Goal: Check status: Check status

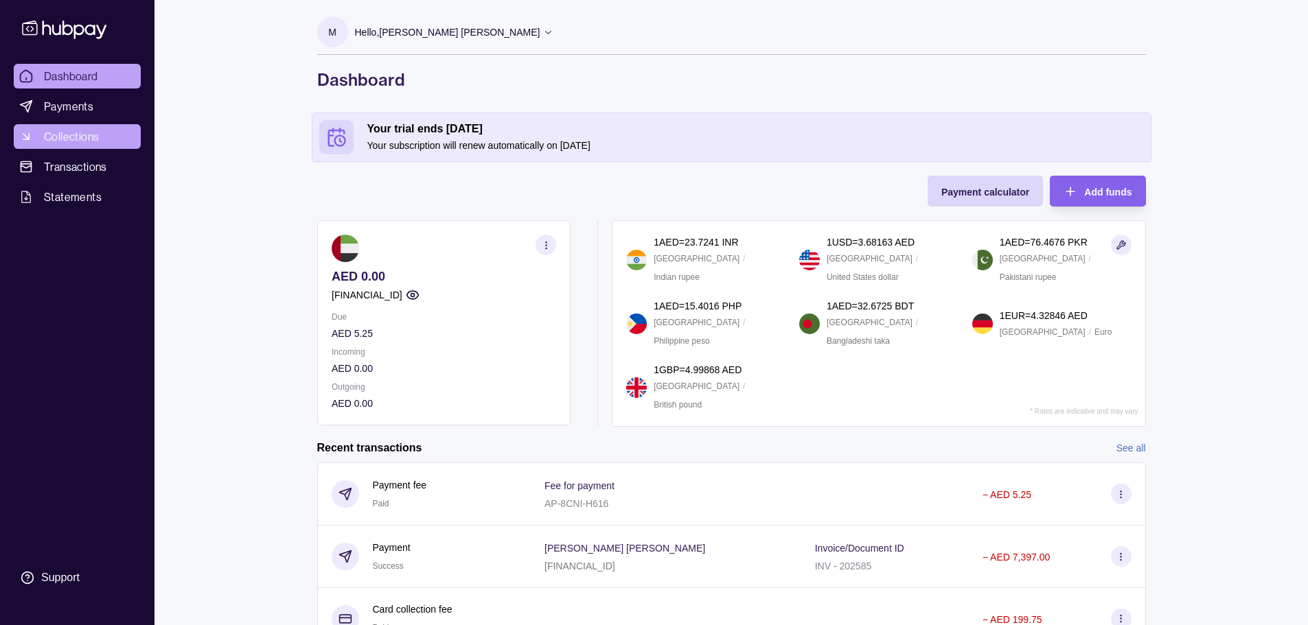
click at [60, 129] on span "Collections" at bounding box center [71, 136] width 55 height 16
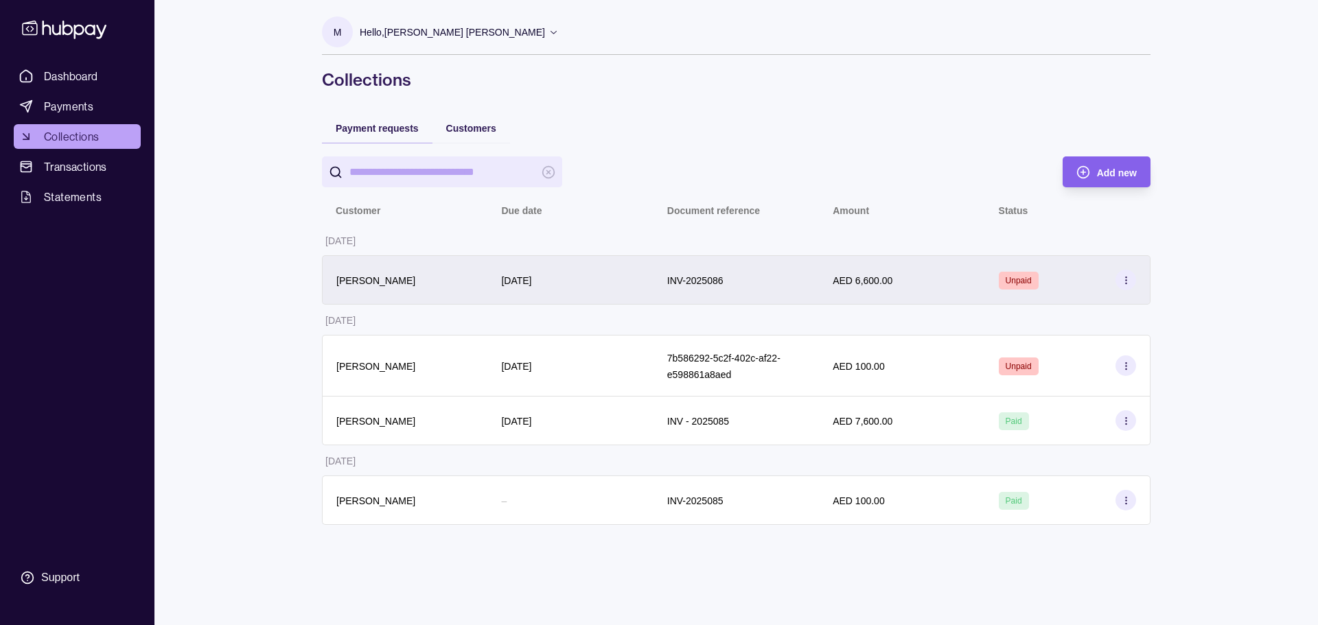
click at [800, 284] on div "INV-2025086" at bounding box center [736, 280] width 138 height 16
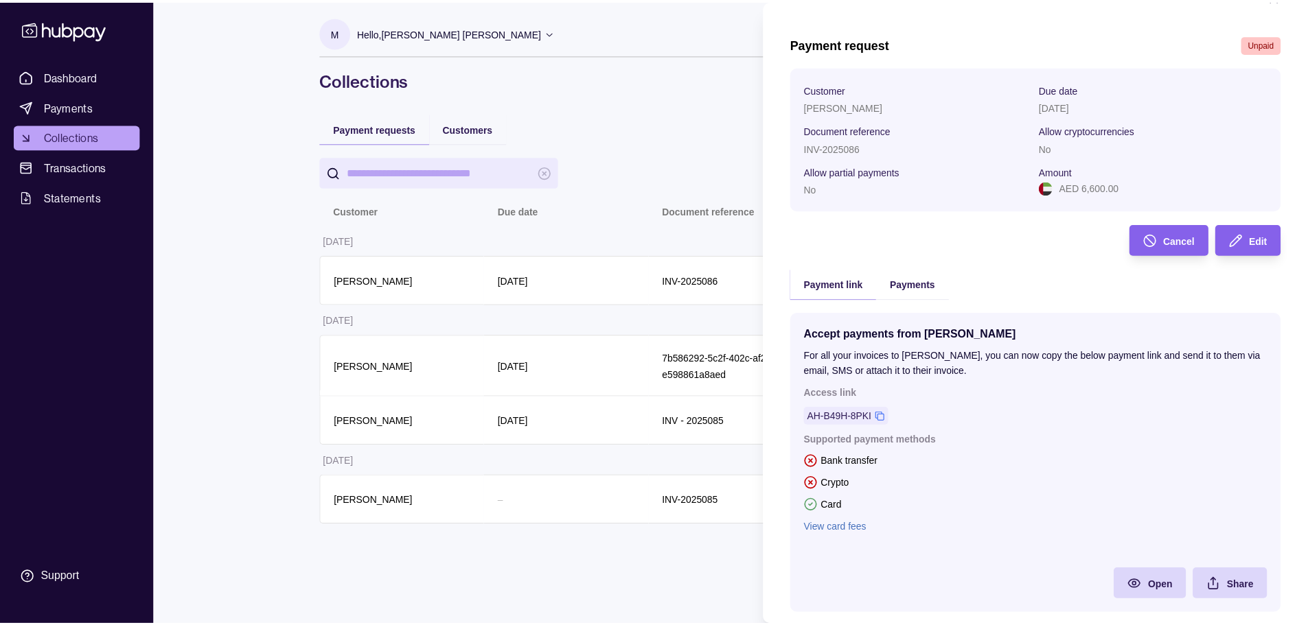
scroll to position [68, 0]
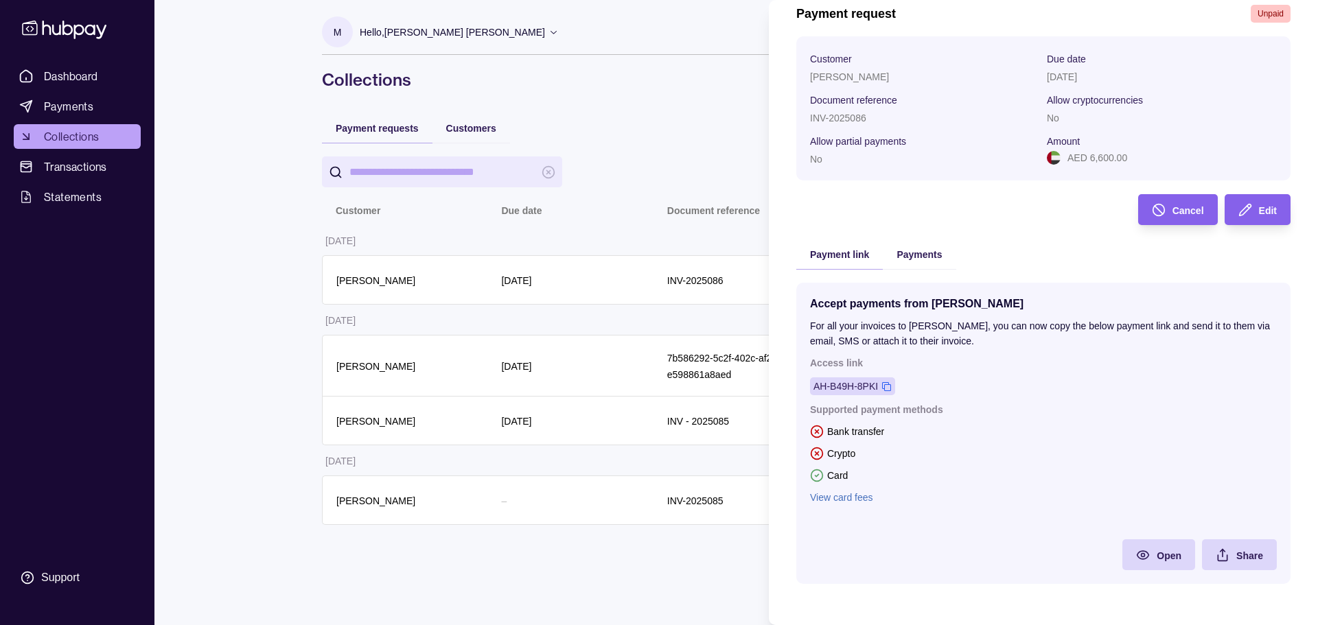
click at [868, 389] on div "AH-B49H-8PKI" at bounding box center [845, 386] width 65 height 15
click at [33, 125] on html "Dashboard Payments Collections Transactions Statements Support M Hello, [PERSON…" at bounding box center [659, 312] width 1318 height 625
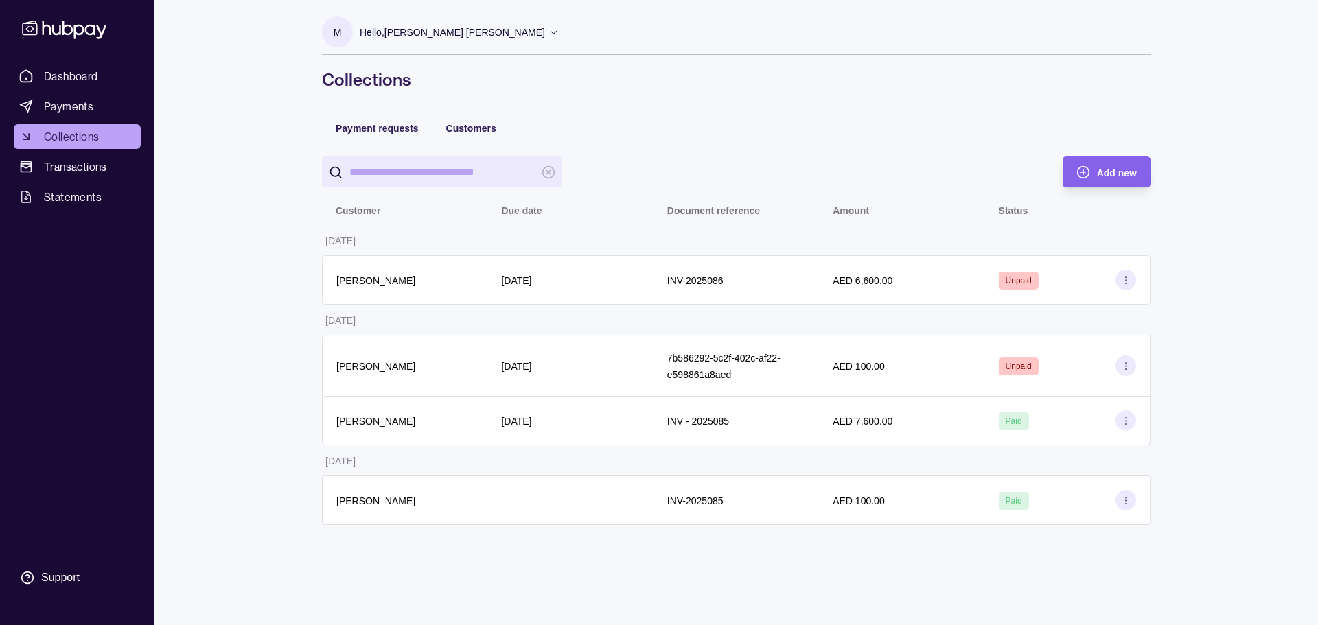
click at [51, 142] on span "Collections" at bounding box center [71, 136] width 55 height 16
click at [53, 141] on span "Collections" at bounding box center [71, 136] width 55 height 16
click at [65, 107] on span "Payments" at bounding box center [68, 106] width 49 height 16
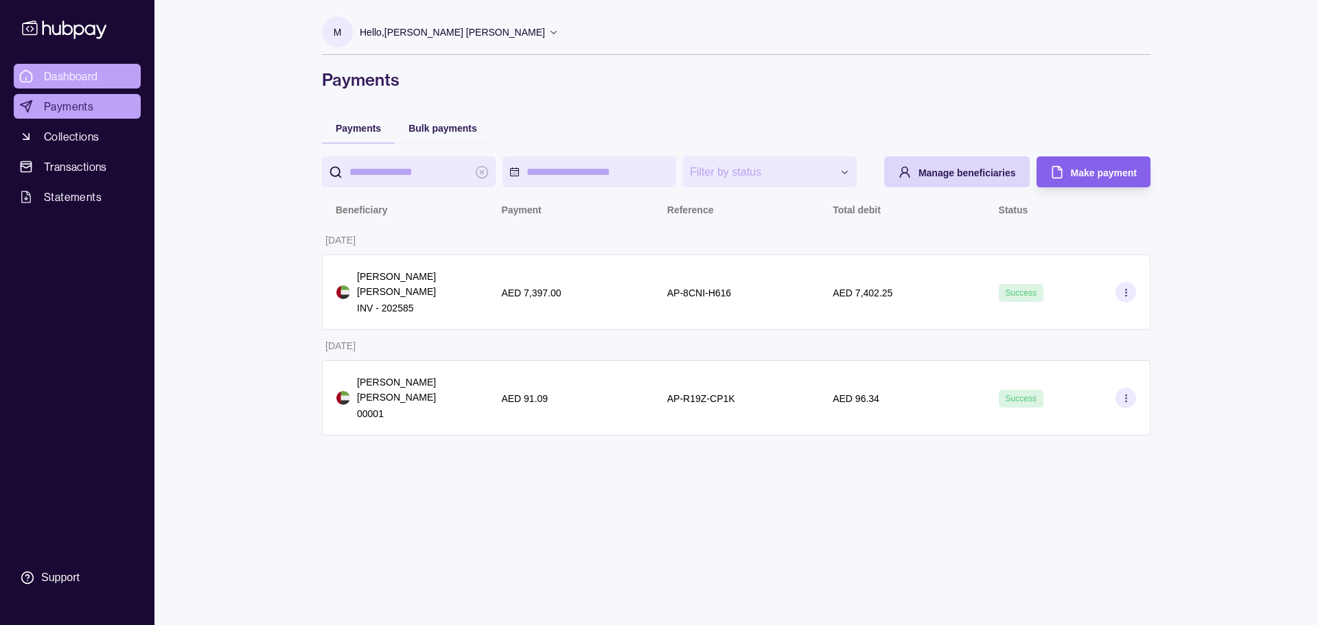
click at [82, 79] on span "Dashboard" at bounding box center [71, 76] width 54 height 16
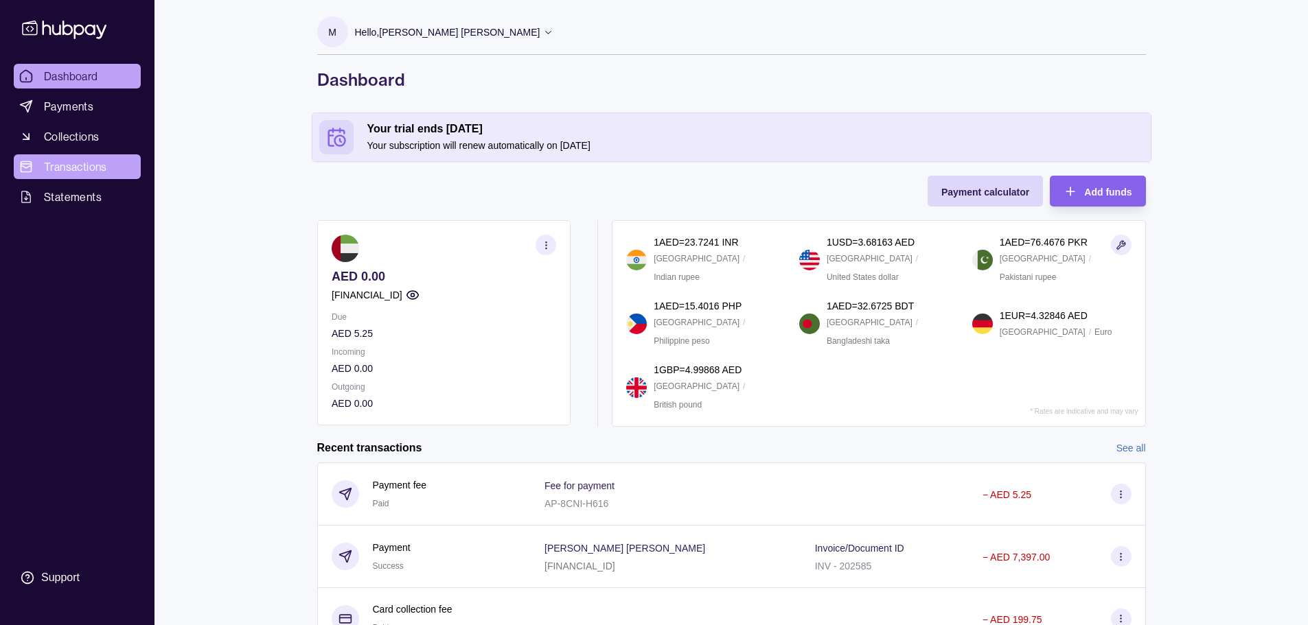
click at [63, 167] on span "Transactions" at bounding box center [75, 167] width 63 height 16
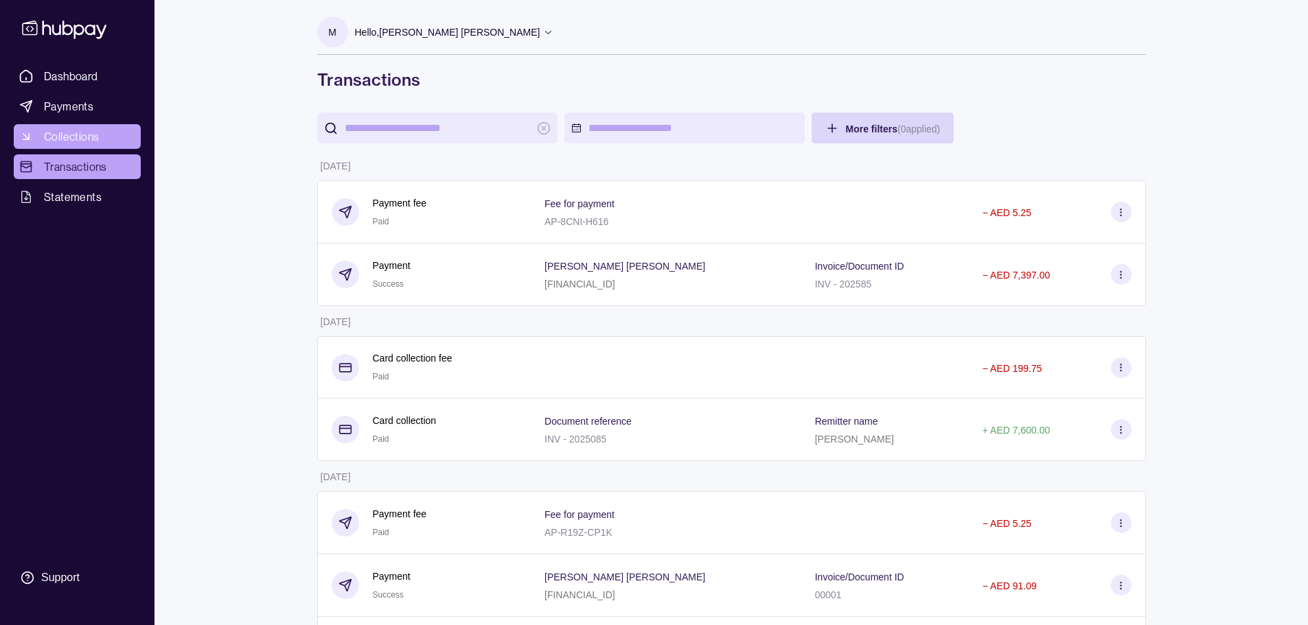
click at [66, 141] on span "Collections" at bounding box center [71, 136] width 55 height 16
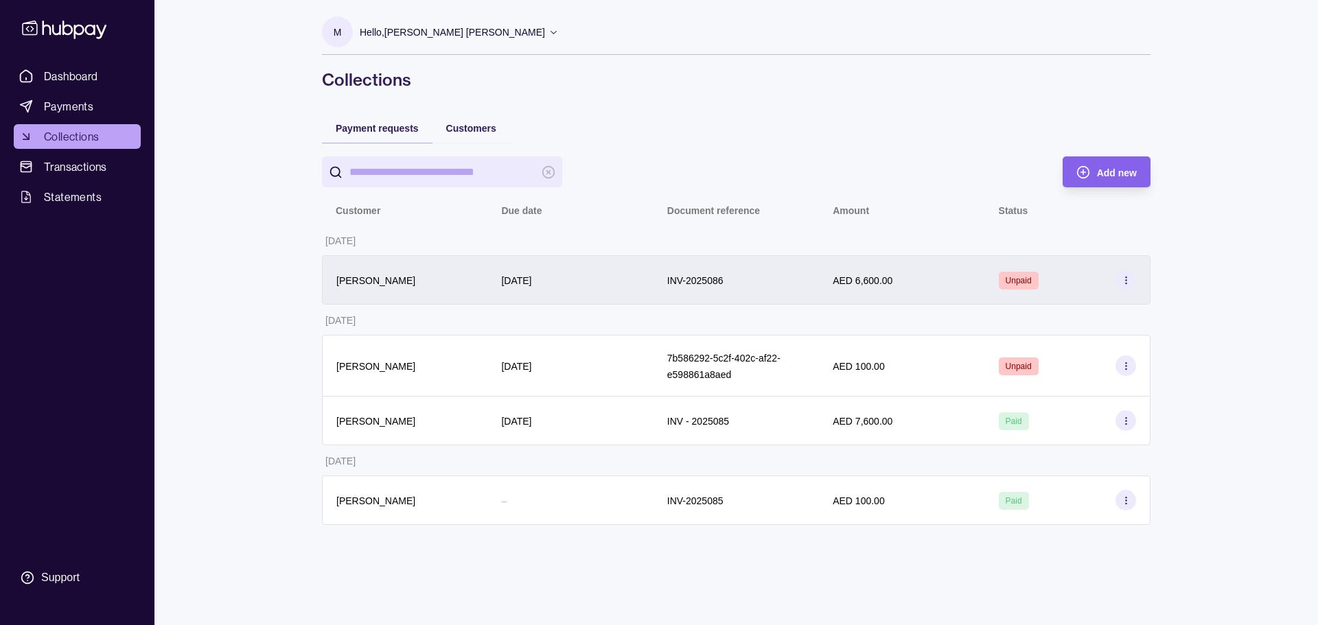
click at [938, 259] on div "AED 6,600.00" at bounding box center [901, 279] width 165 height 49
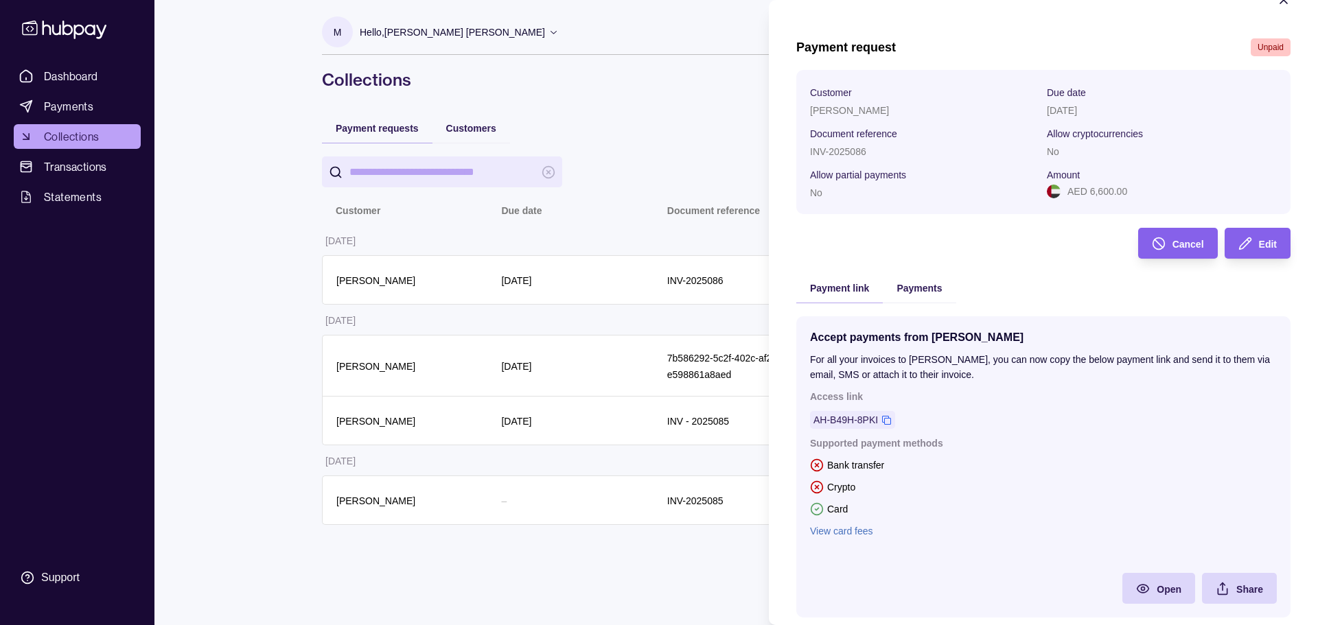
scroll to position [68, 0]
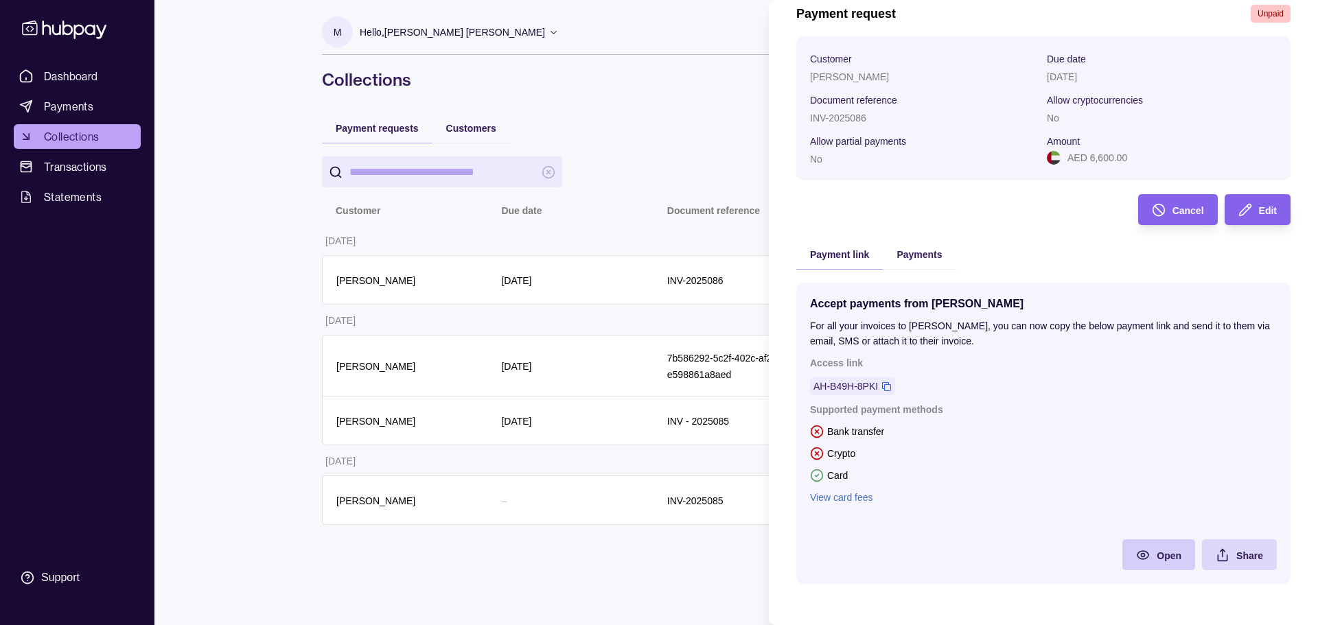
click at [1149, 564] on div "Open" at bounding box center [1148, 555] width 66 height 31
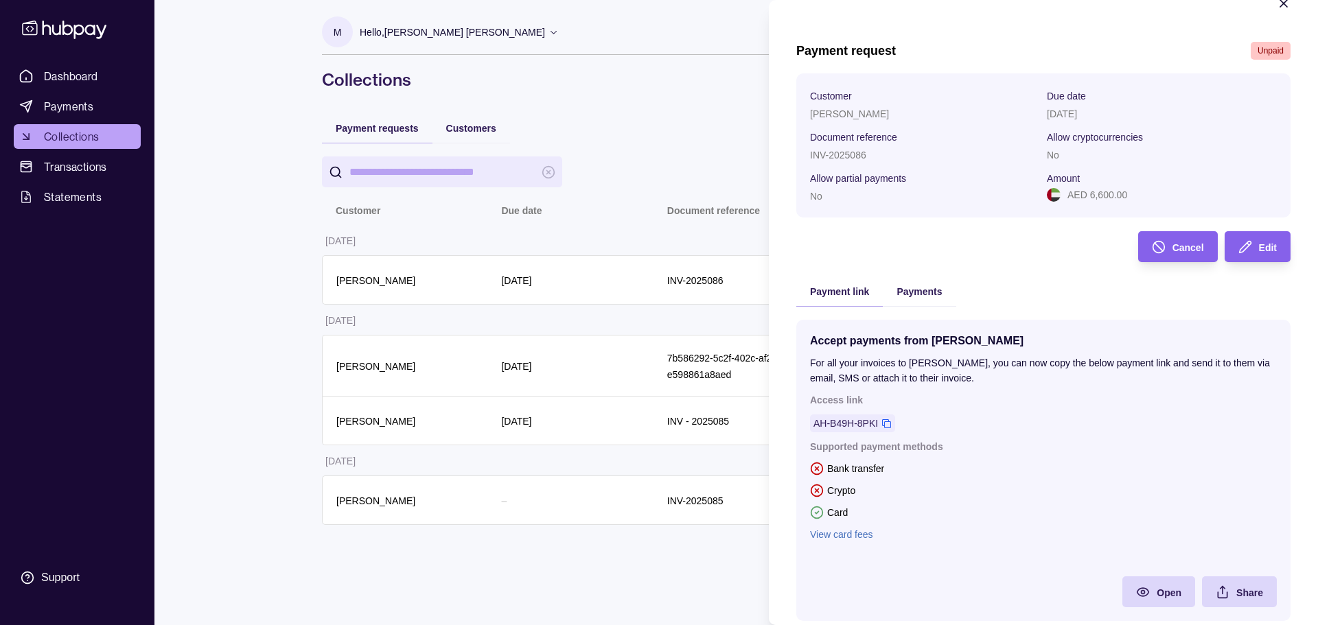
scroll to position [0, 0]
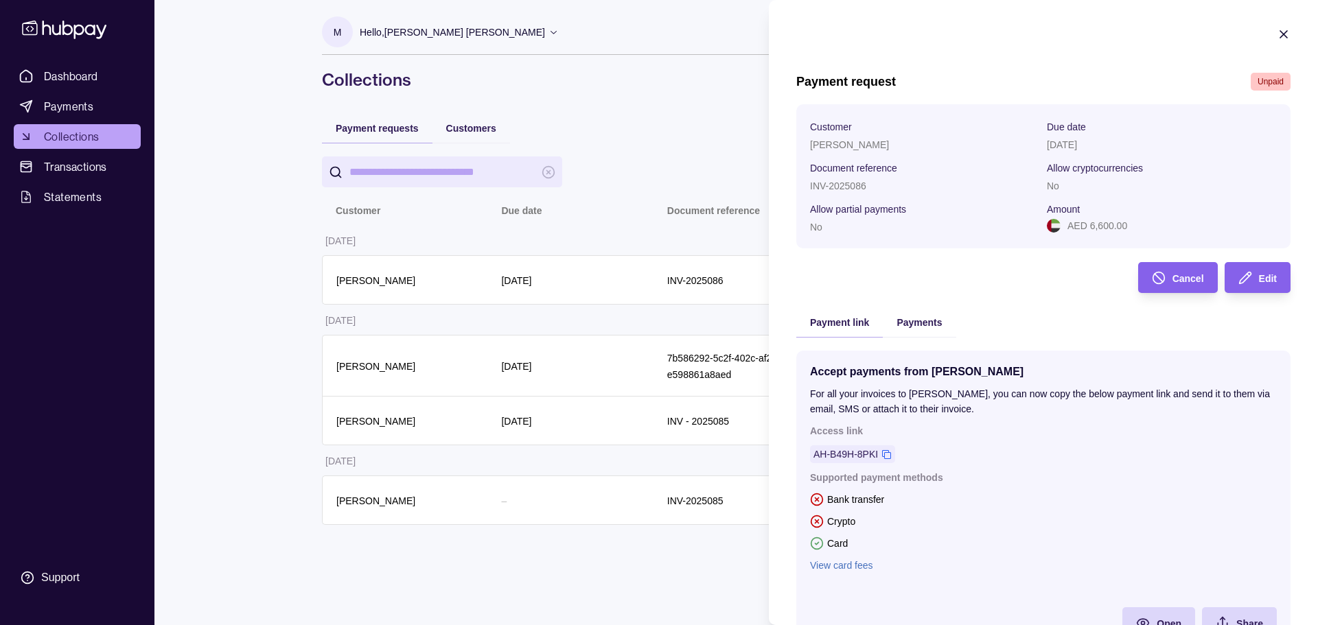
click at [901, 309] on div "Payments" at bounding box center [919, 322] width 73 height 30
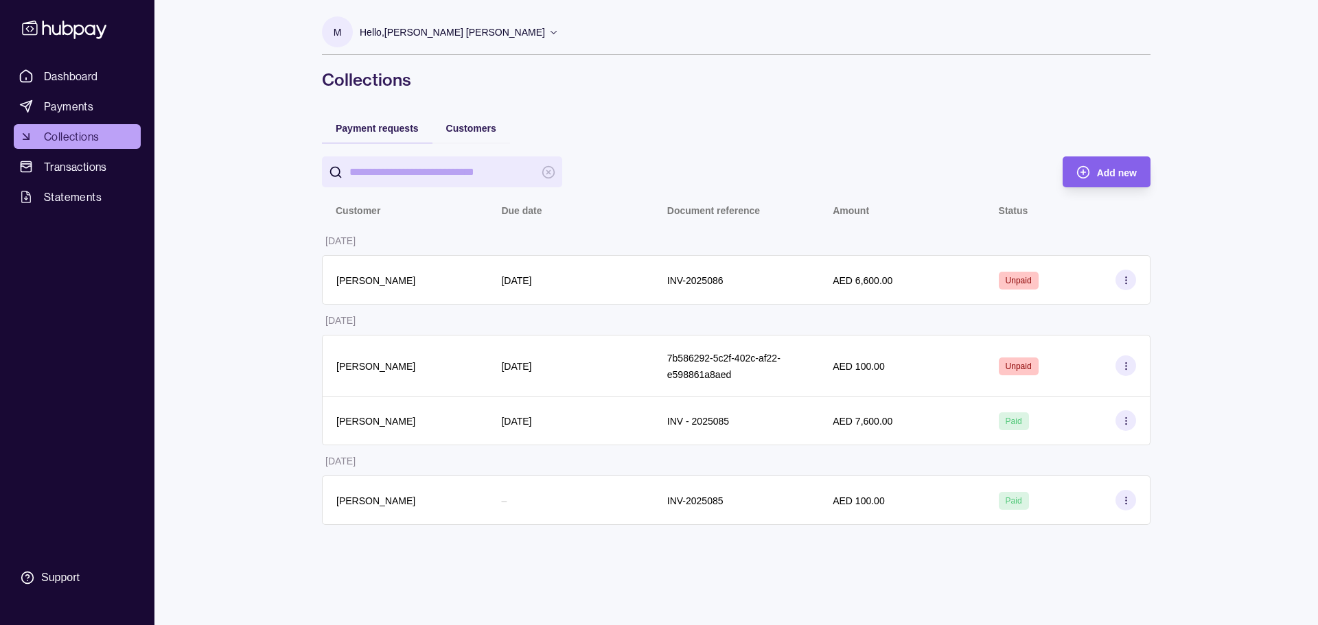
click at [765, 275] on html "Dashboard Payments Collections Transactions Statements Support M Hello, MOHAMMA…" at bounding box center [659, 312] width 1318 height 625
click at [723, 334] on table "Customer Due date Document reference Amount Status 11 Aug 2025 AMER SHIKHO 11 A…" at bounding box center [736, 359] width 828 height 331
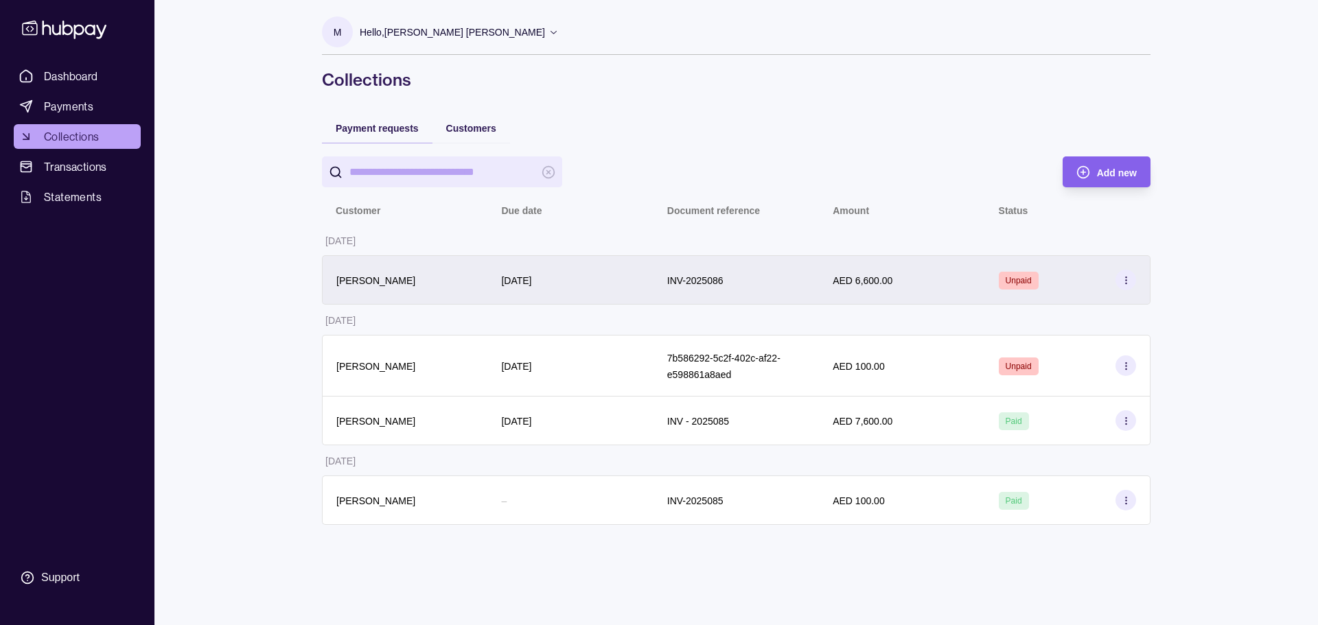
click at [763, 277] on div "INV-2025086" at bounding box center [736, 280] width 138 height 16
click at [646, 277] on div "[DATE]" at bounding box center [569, 279] width 165 height 49
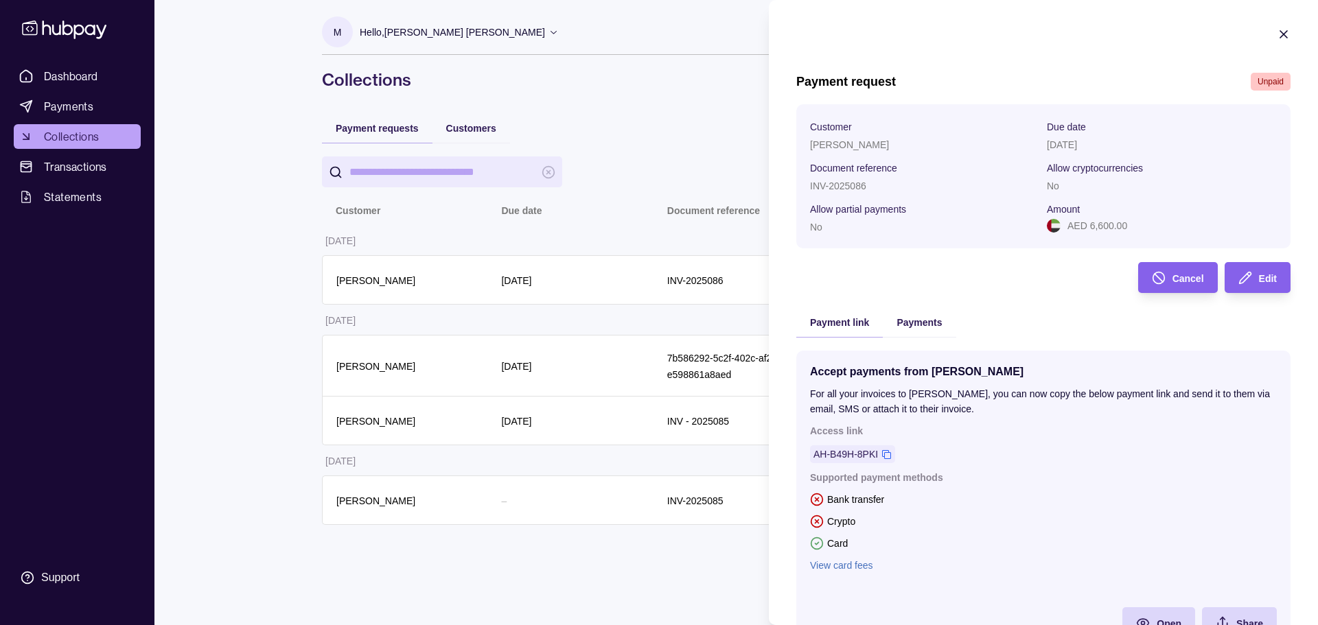
click at [627, 260] on html "Dashboard Payments Collections Transactions Statements Support M Hello, [PERSON…" at bounding box center [659, 312] width 1318 height 625
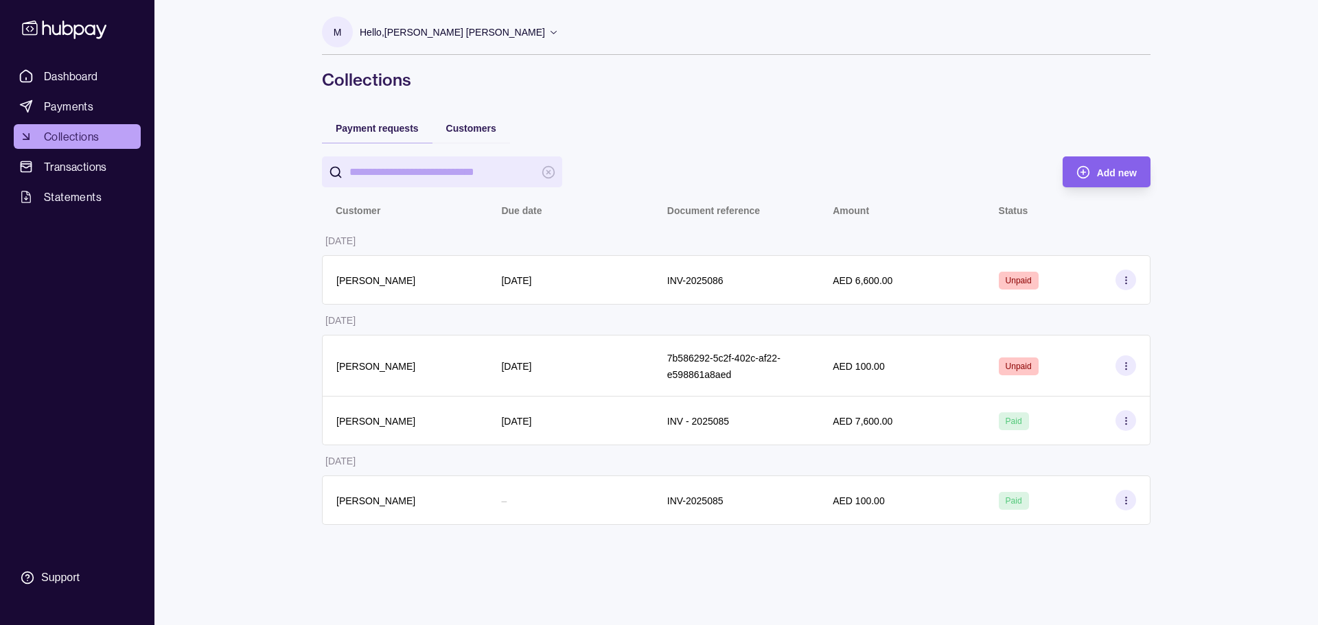
click at [45, 130] on span "Collections" at bounding box center [71, 136] width 55 height 16
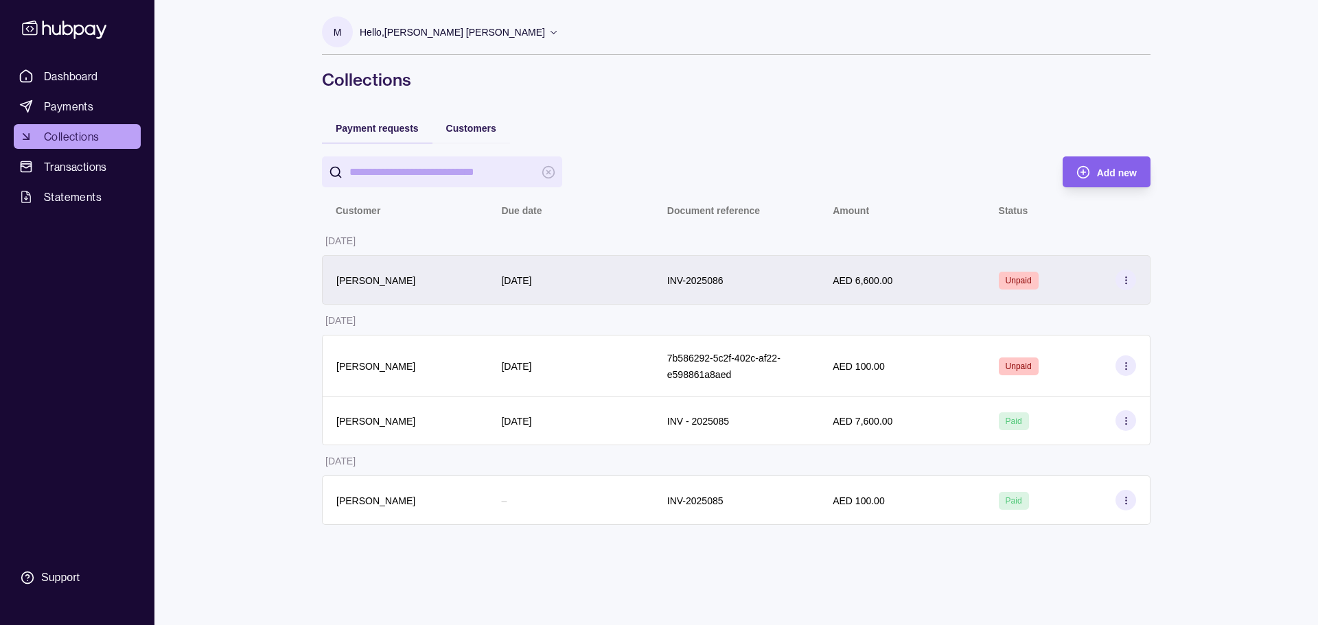
click at [640, 277] on div "[DATE]" at bounding box center [569, 279] width 165 height 49
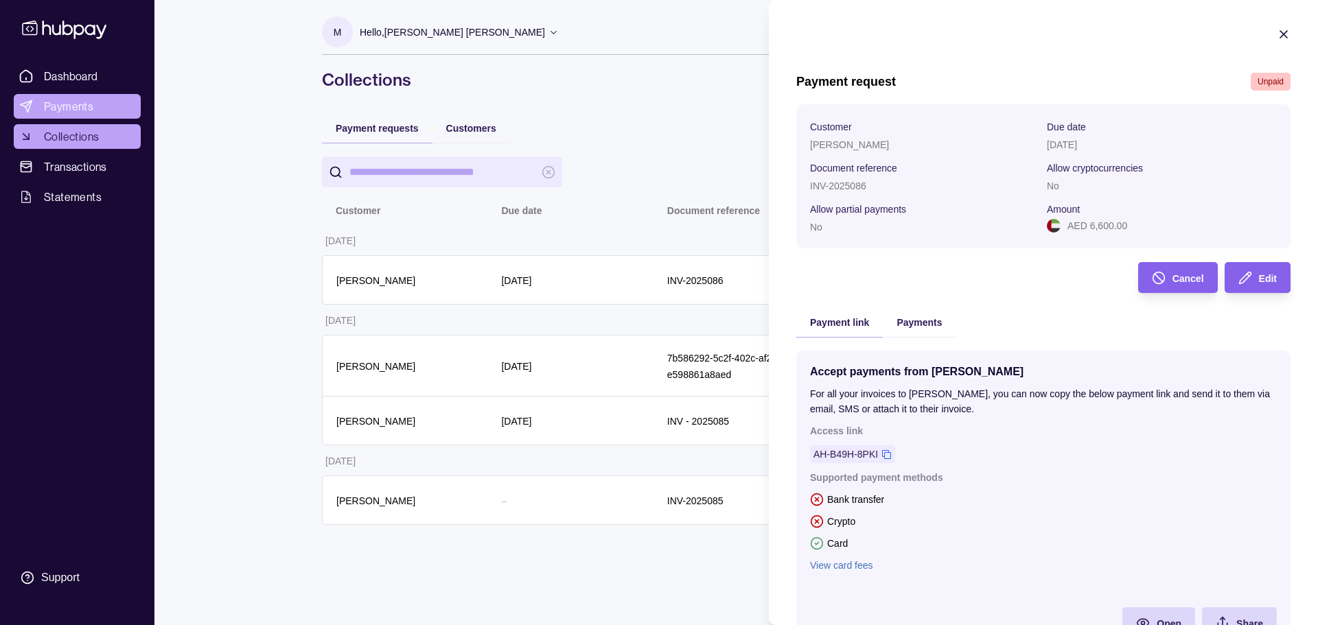
click at [95, 99] on html "Dashboard Payments Collections Transactions Statements Support M Hello, MOHAMMA…" at bounding box center [659, 312] width 1318 height 625
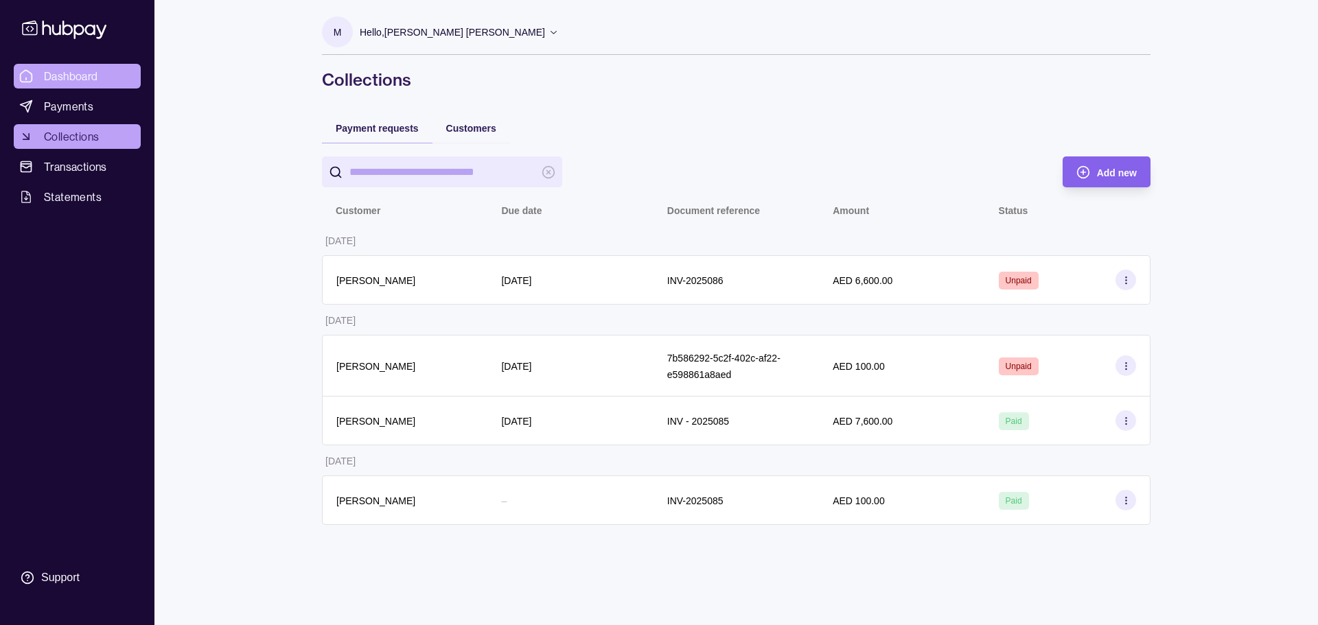
click at [89, 83] on span "Dashboard" at bounding box center [71, 76] width 54 height 16
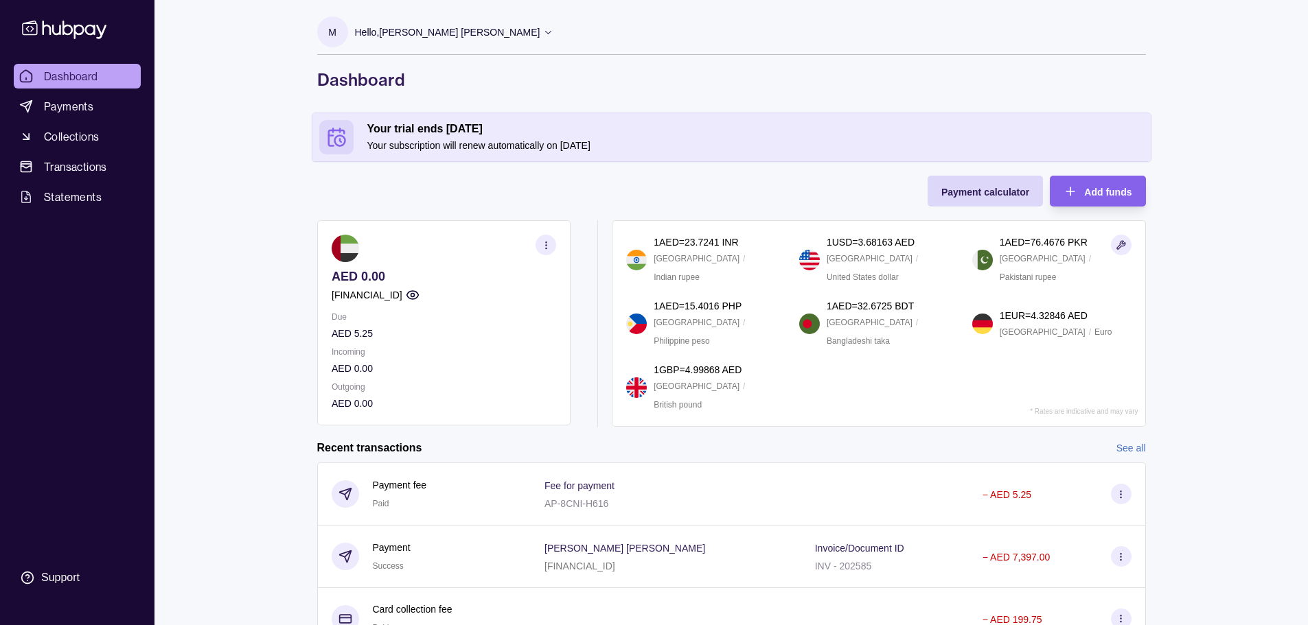
click at [429, 30] on p "Hello, MOHAMMAD ISSA IBRAHIM" at bounding box center [447, 32] width 185 height 15
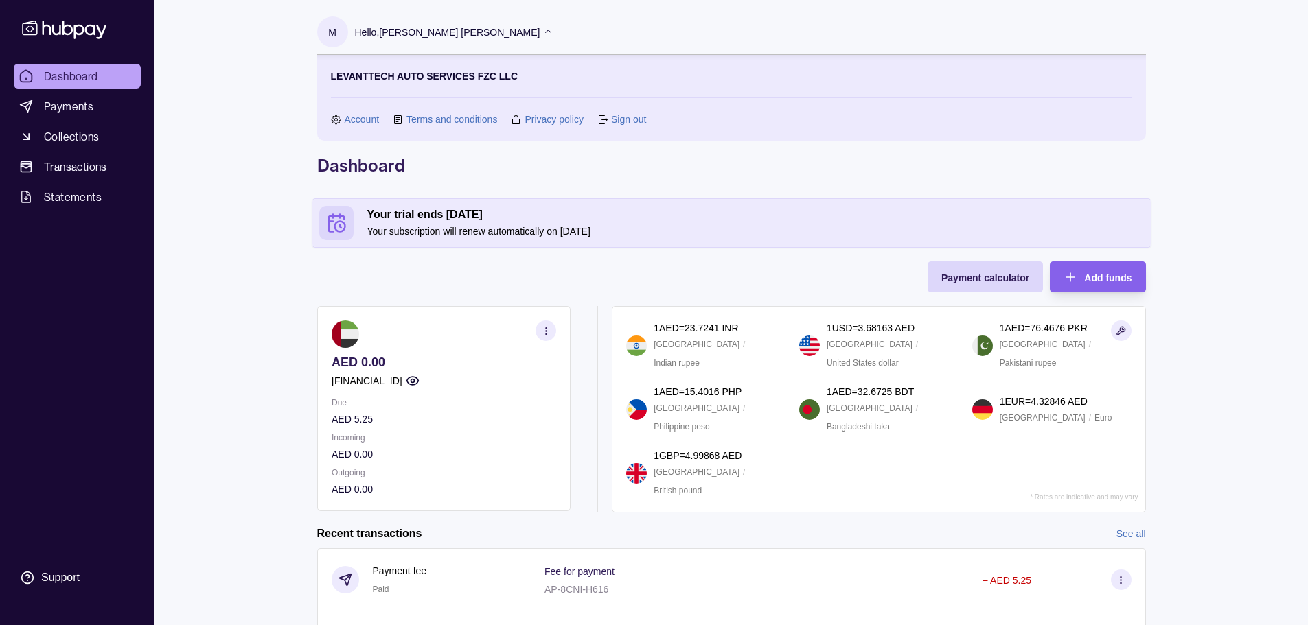
click at [375, 118] on link "Account" at bounding box center [362, 119] width 35 height 15
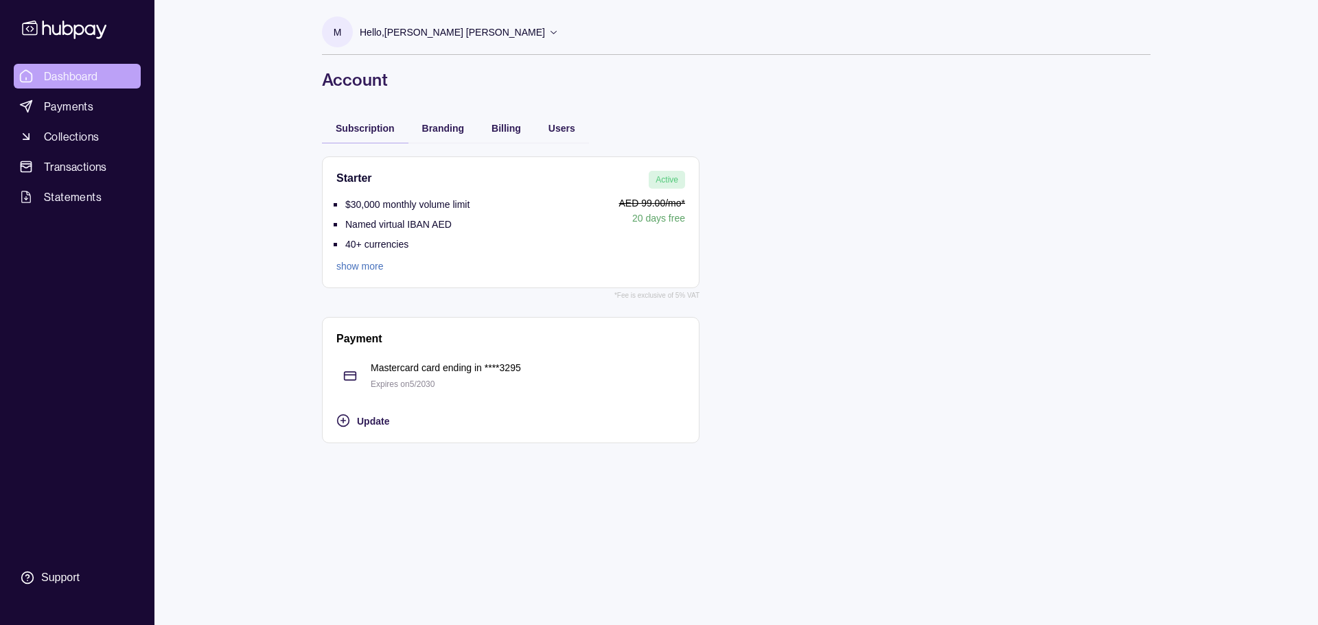
click at [68, 67] on link "Dashboard" at bounding box center [77, 76] width 127 height 25
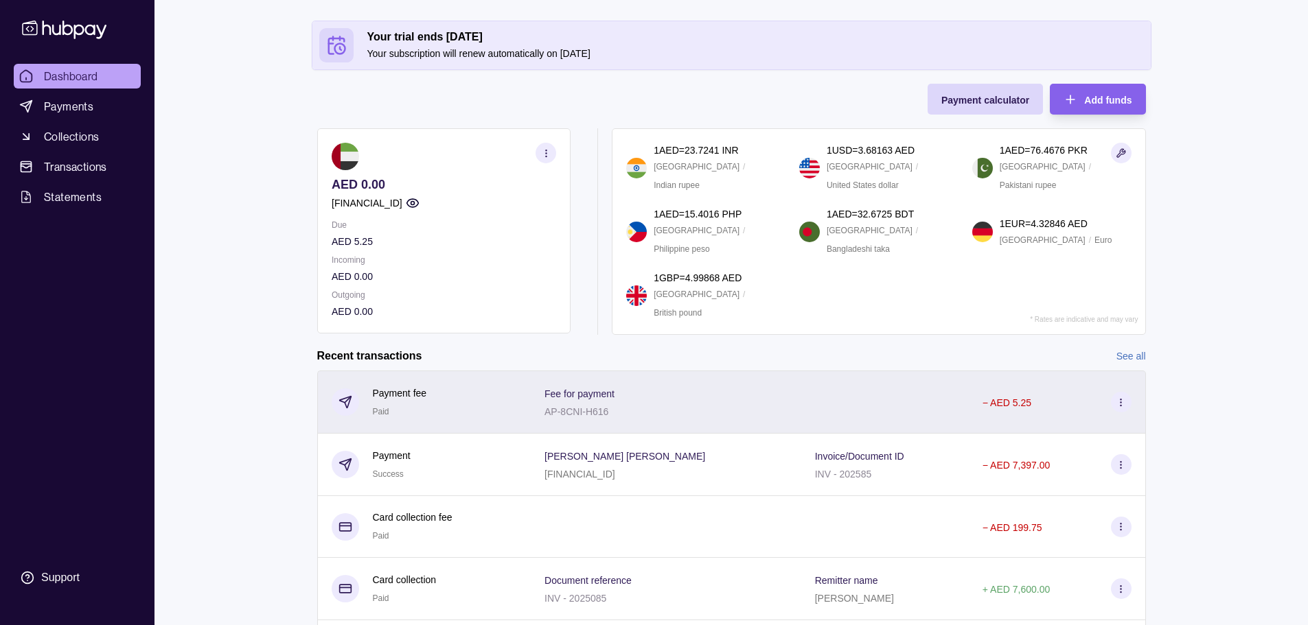
scroll to position [192, 0]
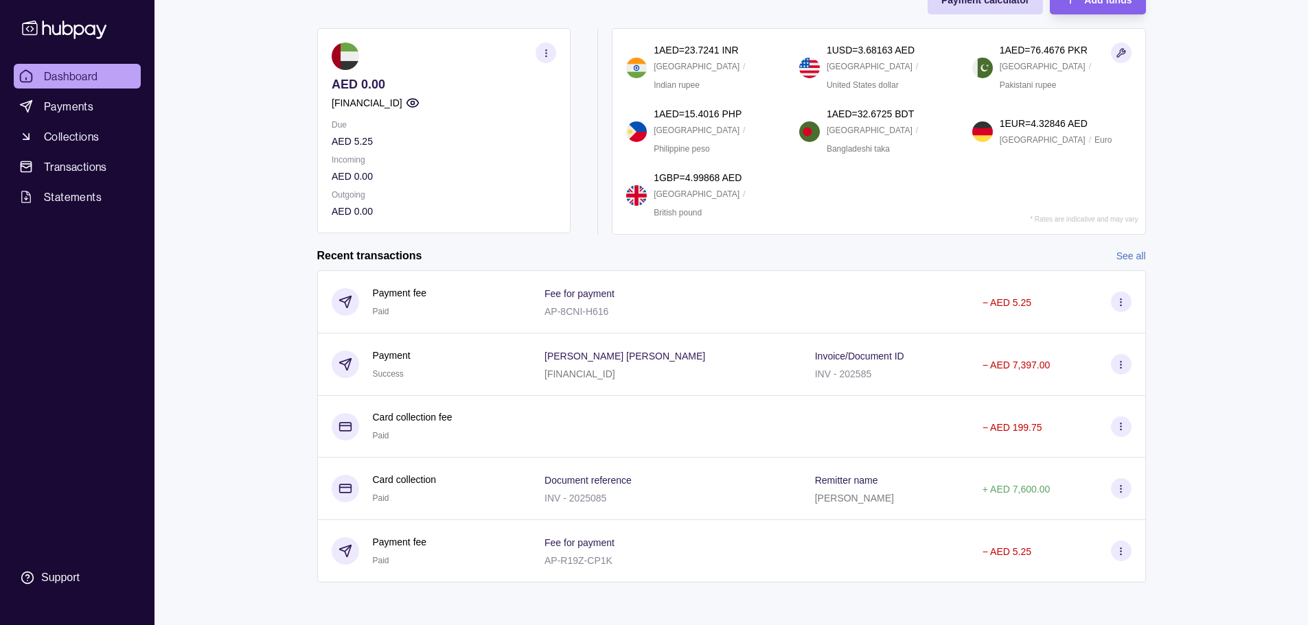
click at [553, 58] on section "button" at bounding box center [545, 53] width 21 height 21
click at [384, 82] on link "View account details" at bounding box center [399, 87] width 87 height 15
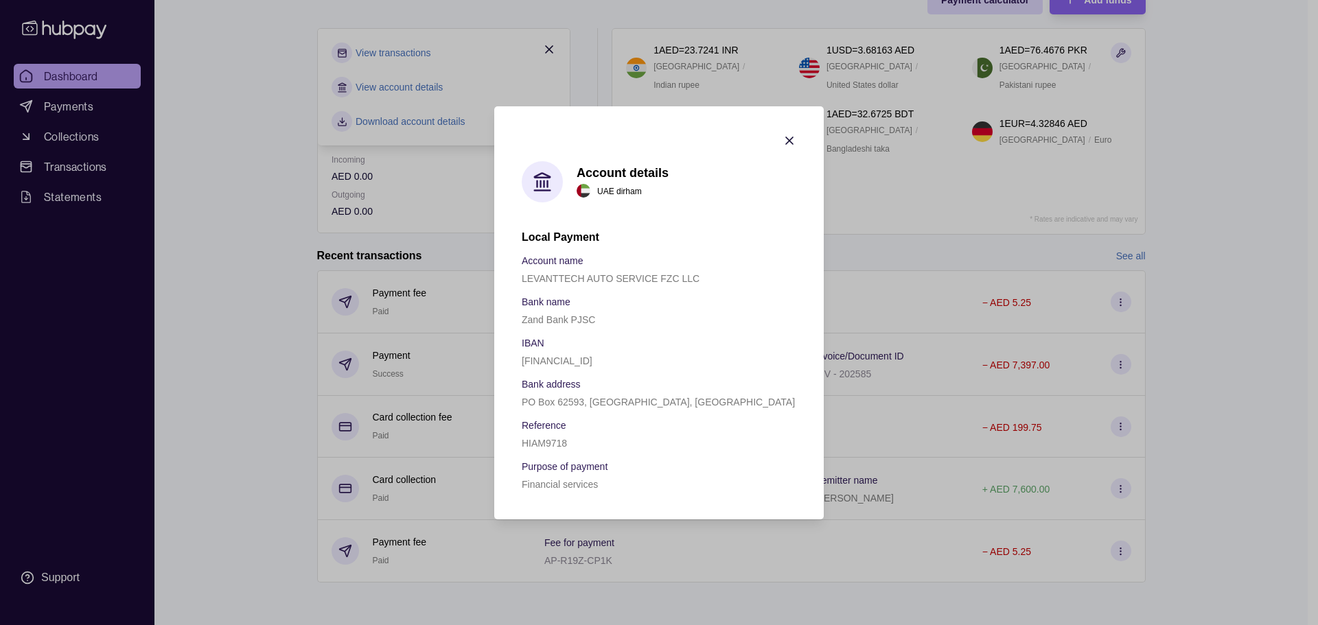
click at [793, 139] on icon "button" at bounding box center [790, 141] width 14 height 14
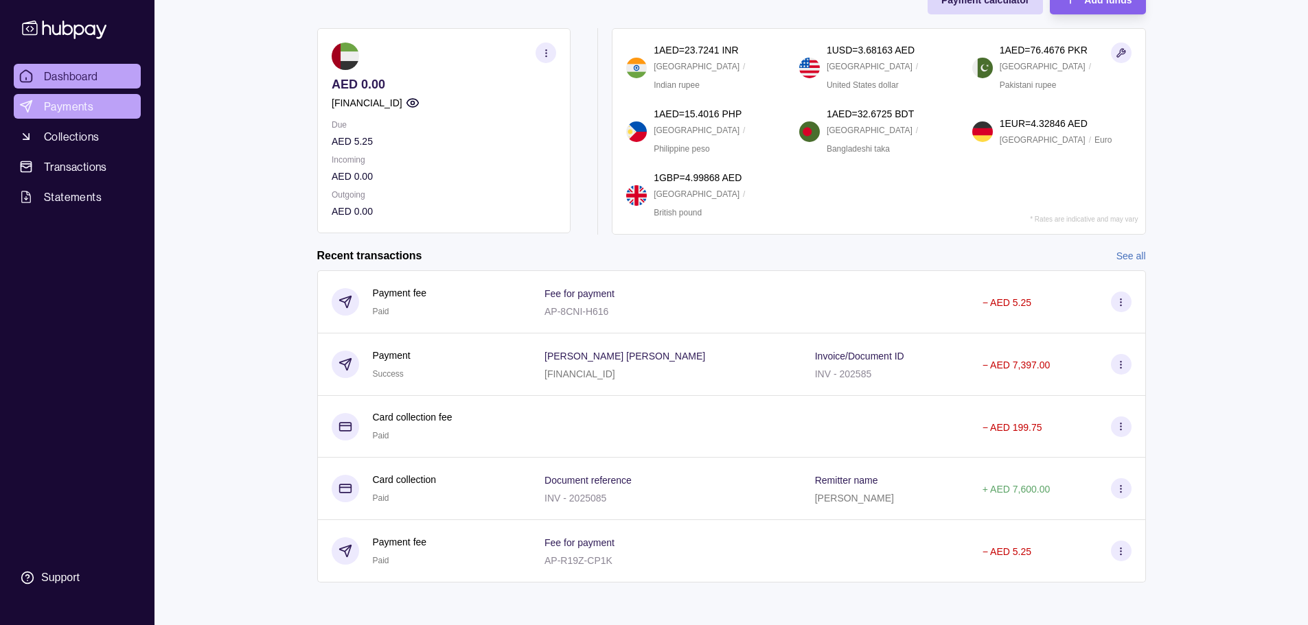
click at [86, 99] on span "Payments" at bounding box center [68, 106] width 49 height 16
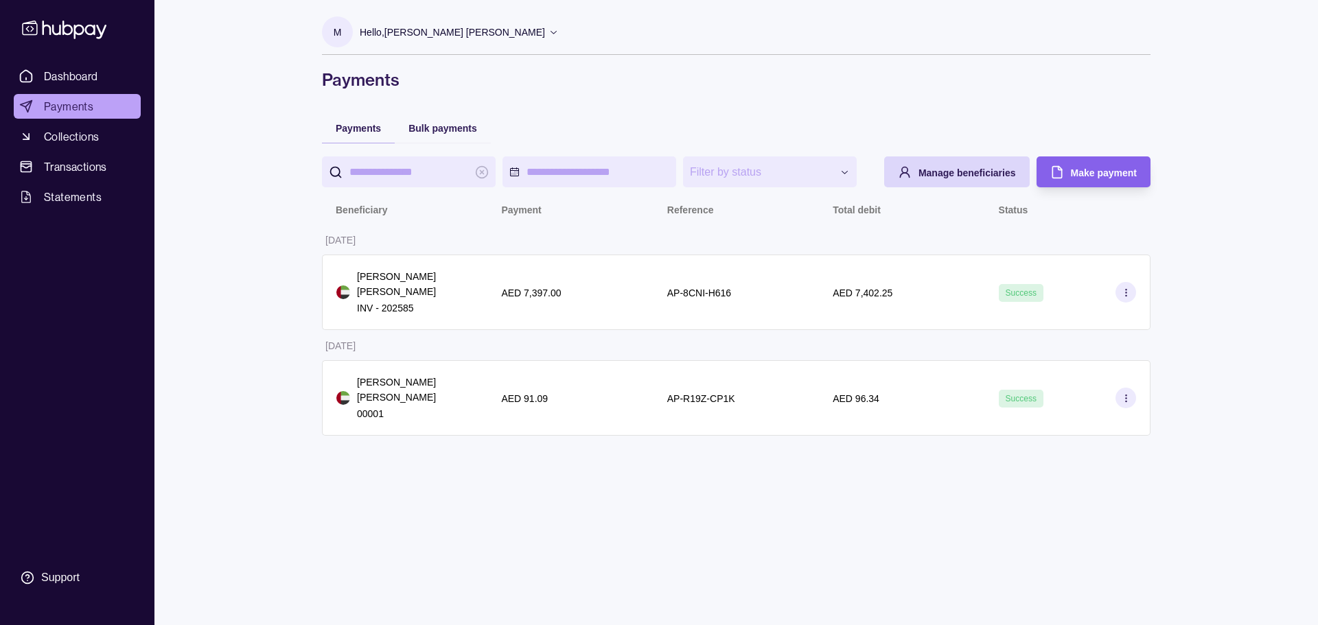
click at [96, 137] on span "Collections" at bounding box center [71, 136] width 55 height 16
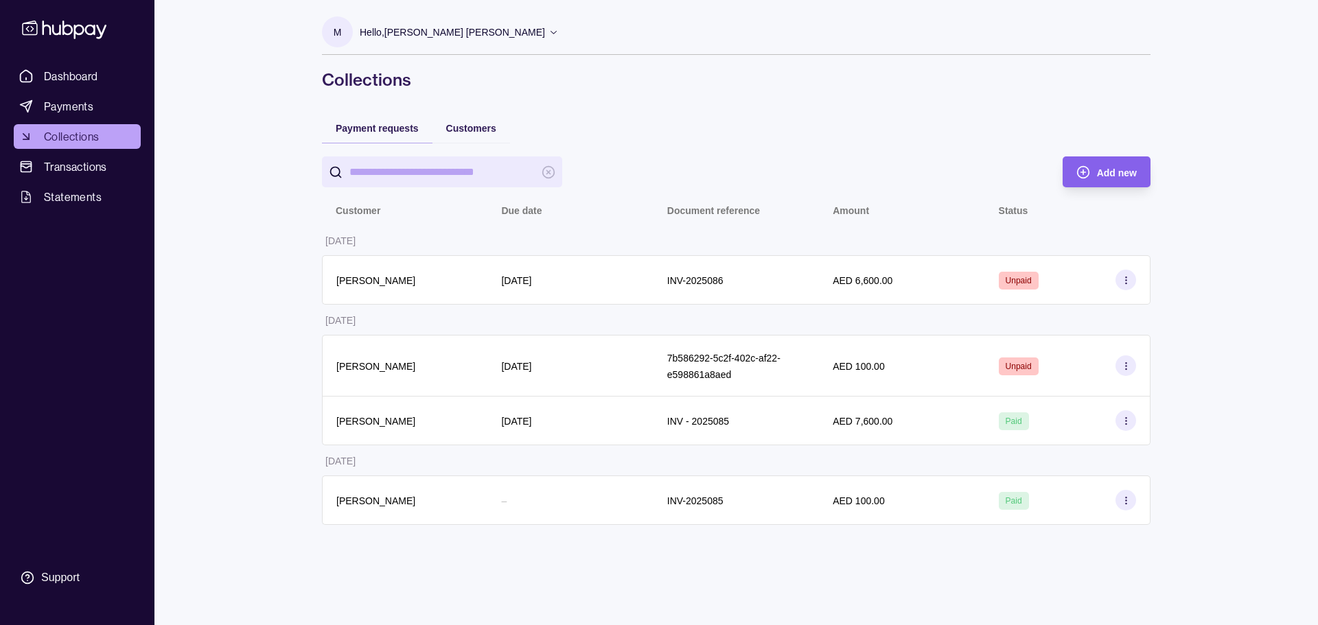
click at [81, 134] on span "Collections" at bounding box center [71, 136] width 55 height 16
click at [78, 96] on link "Payments" at bounding box center [77, 106] width 127 height 25
click at [75, 137] on span "Collections" at bounding box center [71, 136] width 55 height 16
click at [99, 71] on link "Dashboard" at bounding box center [77, 76] width 127 height 25
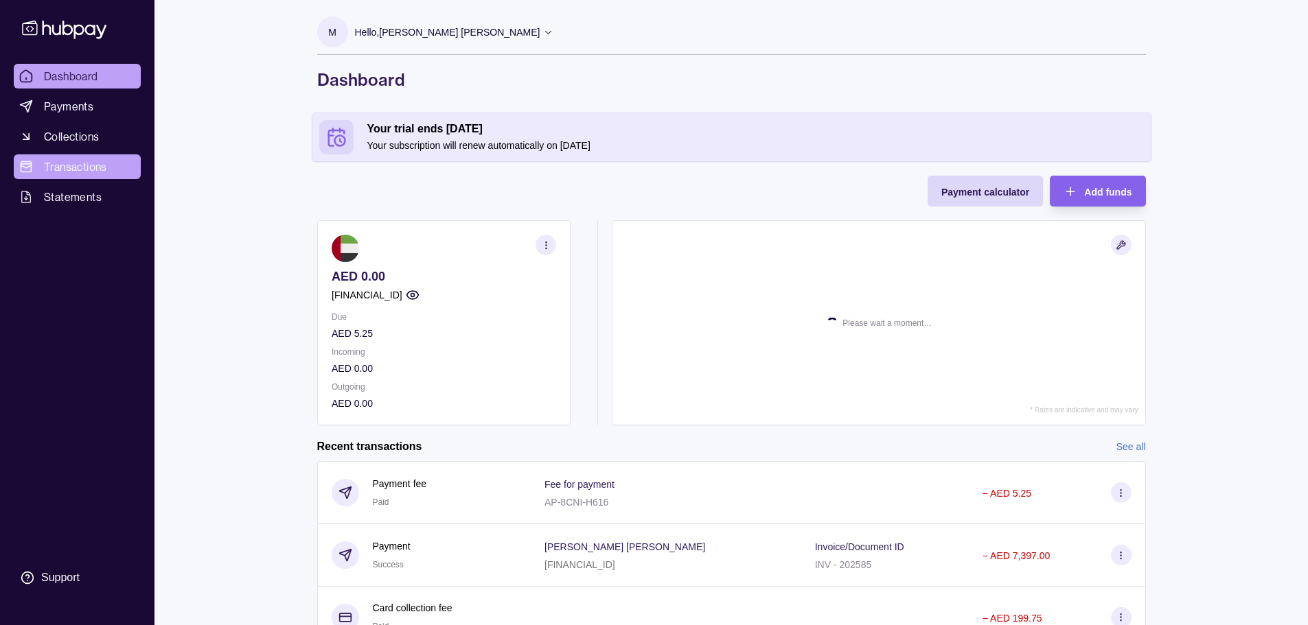
click at [122, 168] on link "Transactions" at bounding box center [77, 166] width 127 height 25
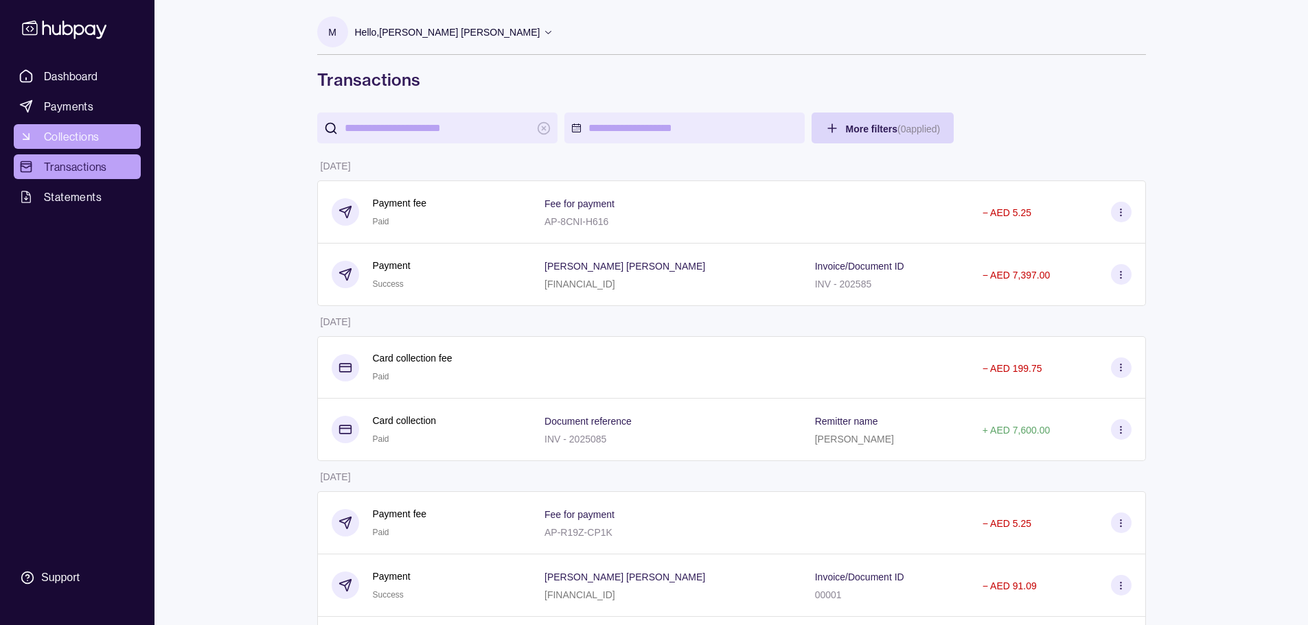
click at [70, 135] on span "Collections" at bounding box center [71, 136] width 55 height 16
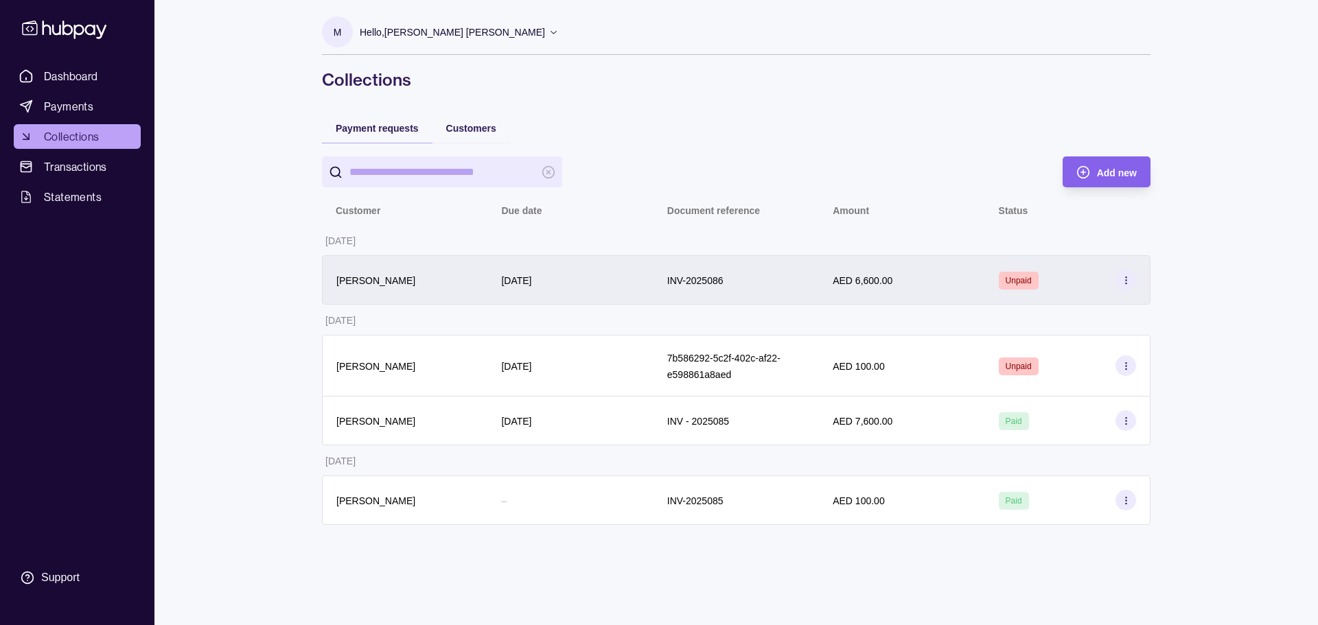
click at [605, 299] on div "[DATE]" at bounding box center [569, 279] width 165 height 49
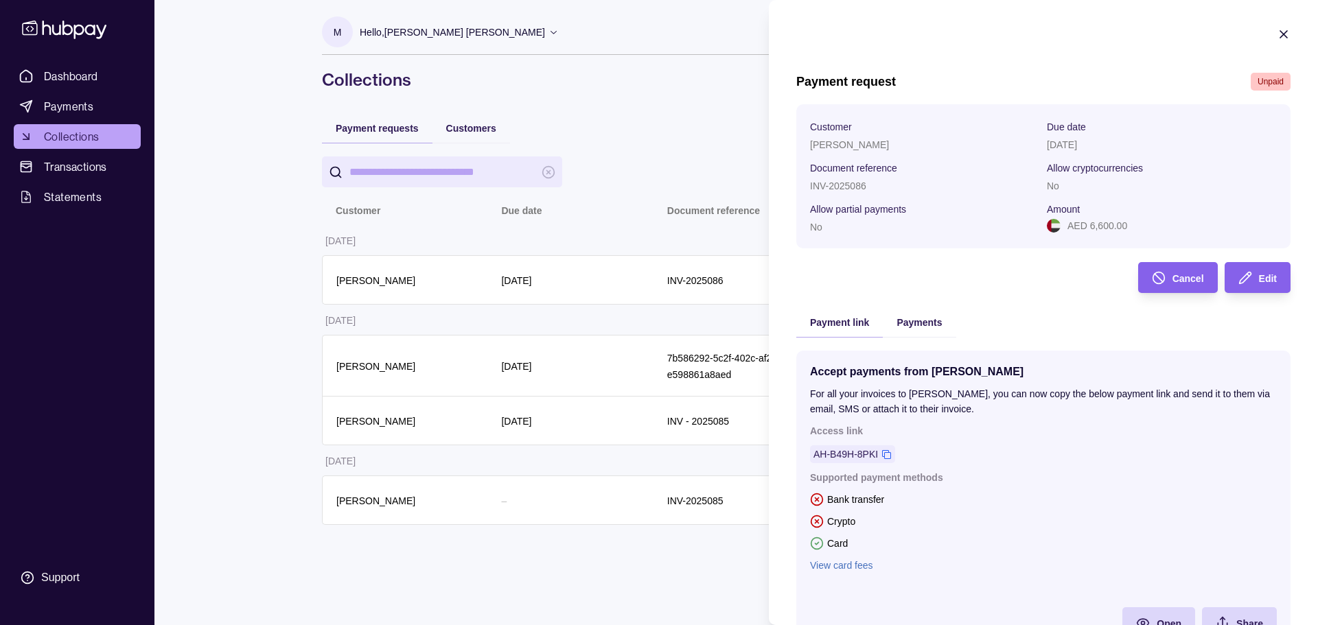
click at [596, 185] on html "Dashboard Payments Collections Transactions Statements Support M Hello, MOHAMMA…" at bounding box center [659, 312] width 1318 height 625
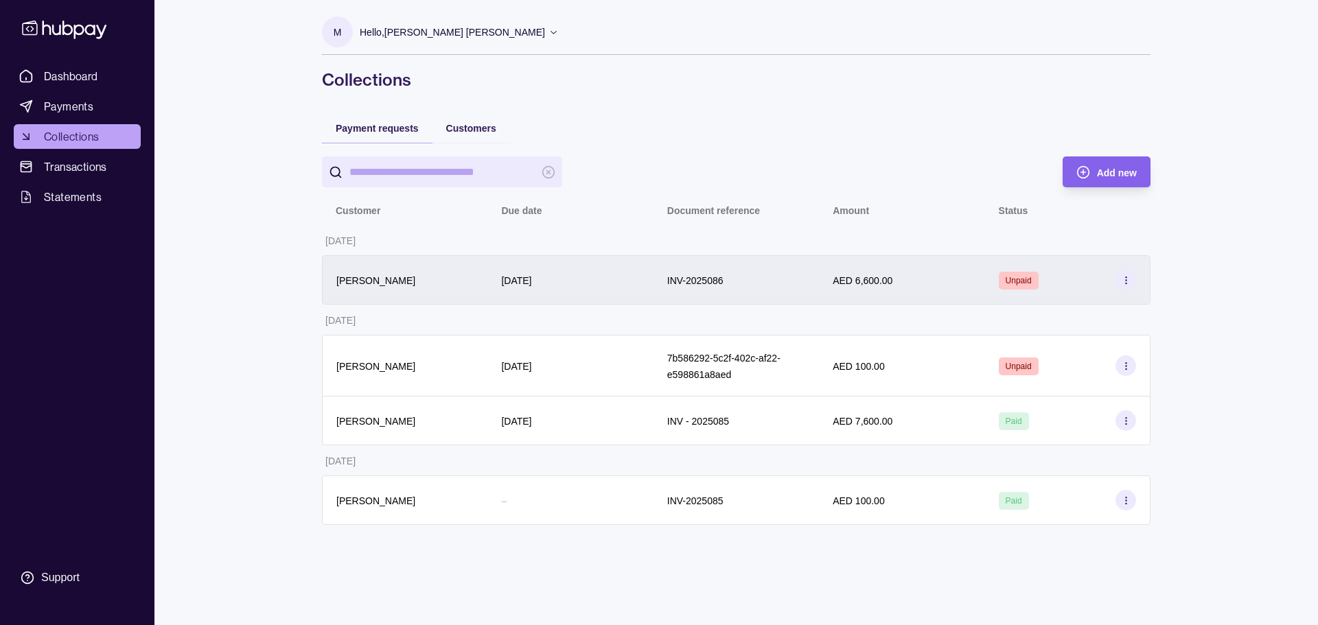
click at [842, 279] on p "AED 6,600.00" at bounding box center [863, 280] width 60 height 11
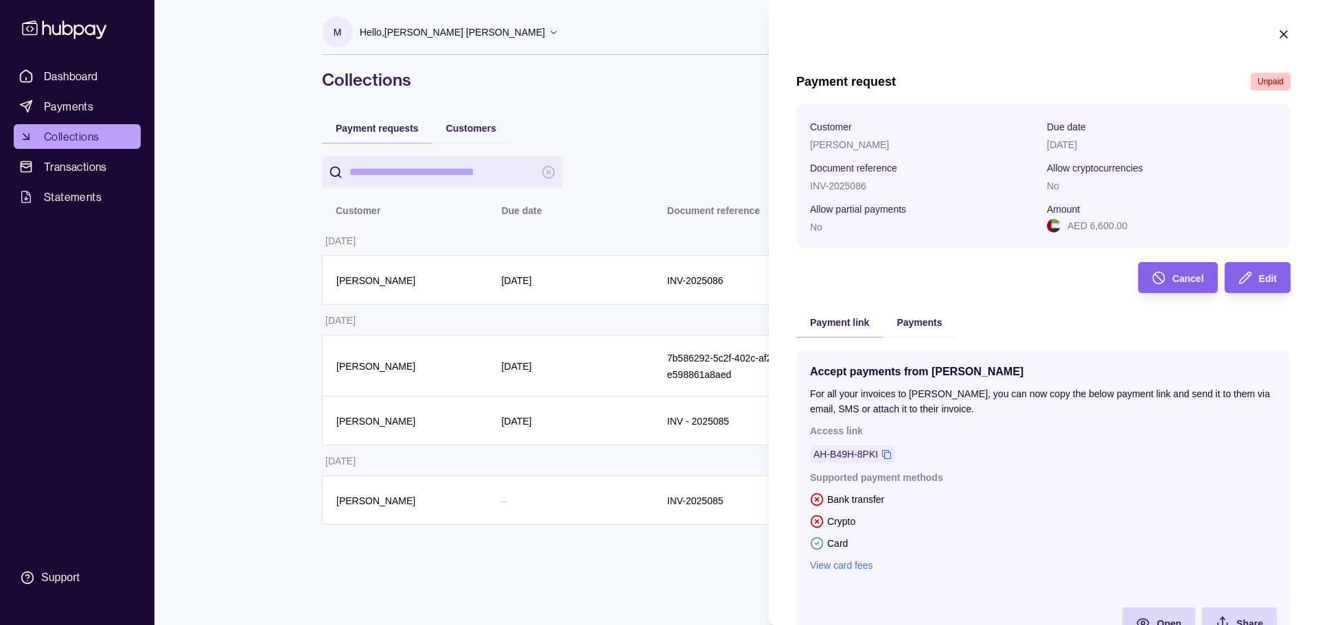
click at [82, 141] on html "Dashboard Payments Collections Transactions Statements Support M Hello, MOHAMMA…" at bounding box center [659, 312] width 1318 height 625
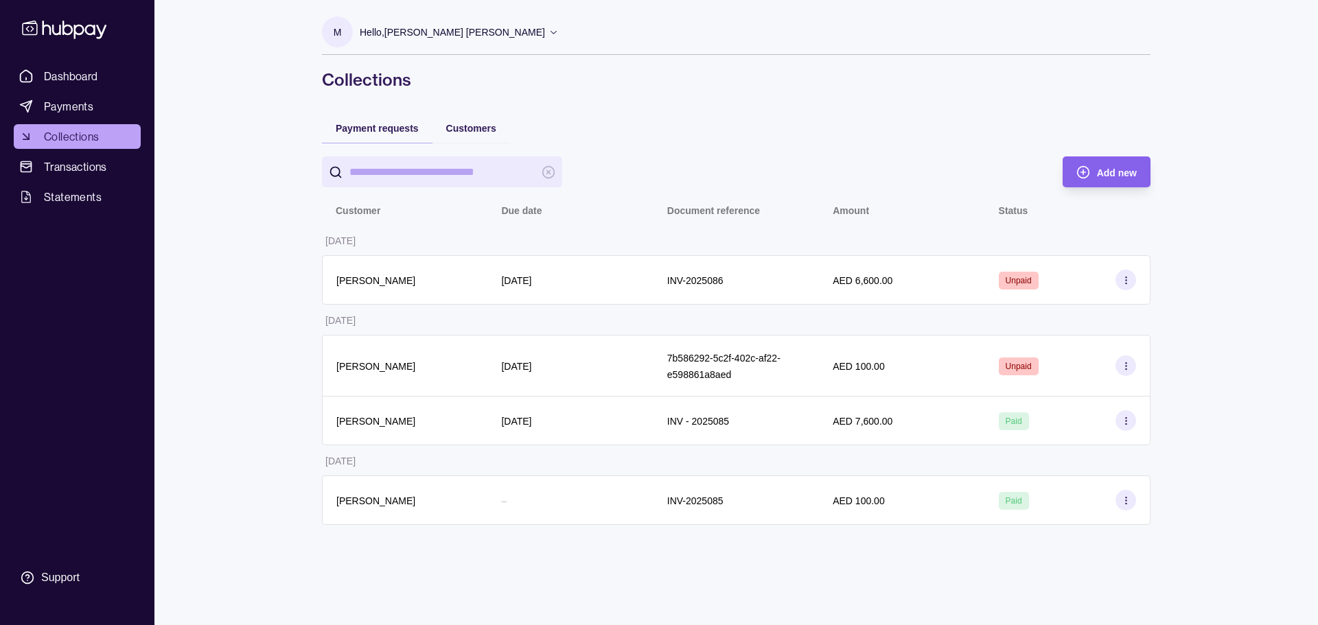
click at [84, 126] on link "Collections" at bounding box center [77, 136] width 127 height 25
click at [73, 117] on link "Payments" at bounding box center [77, 106] width 127 height 25
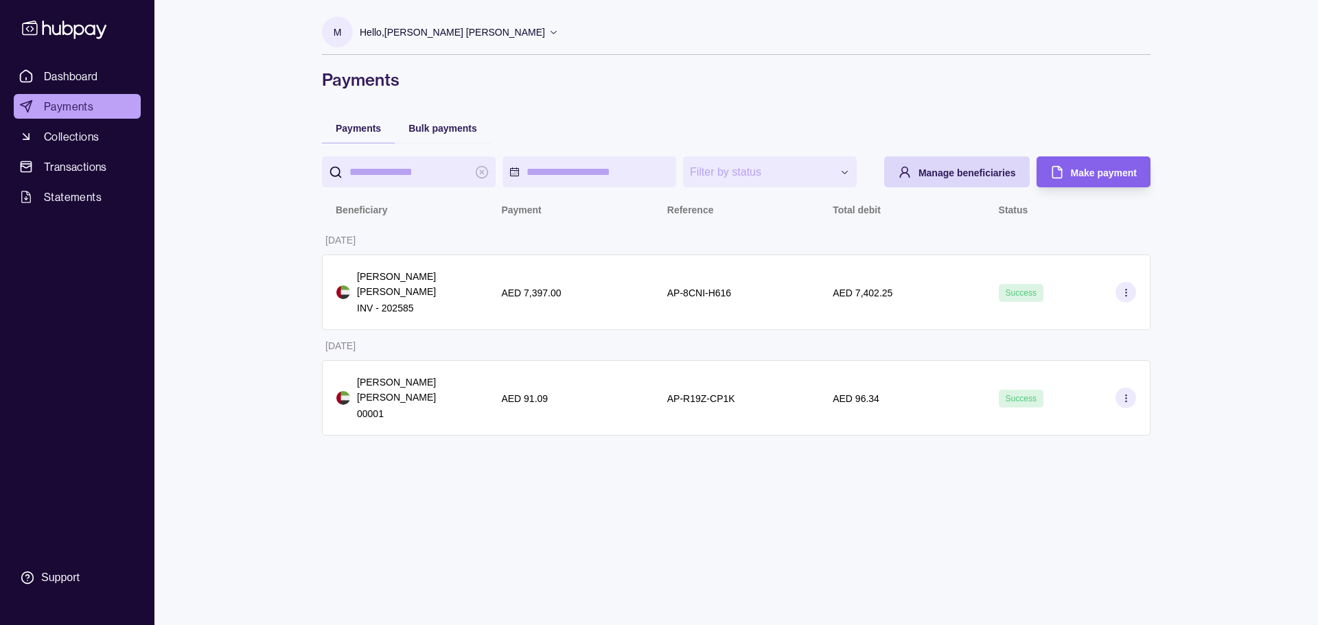
click at [82, 153] on ul "Dashboard Payments Collections Transactions Statements" at bounding box center [77, 137] width 127 height 146
click at [80, 137] on span "Collections" at bounding box center [71, 136] width 55 height 16
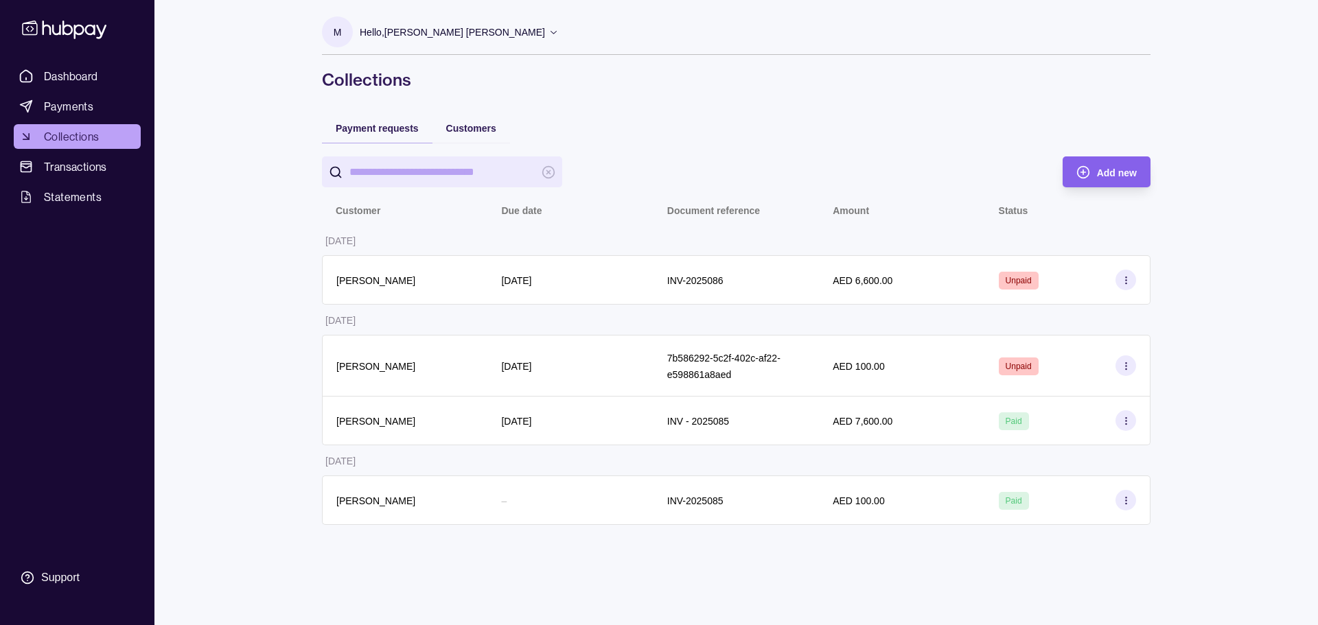
click at [70, 139] on span "Collections" at bounding box center [71, 136] width 55 height 16
click at [78, 102] on span "Payments" at bounding box center [68, 106] width 49 height 16
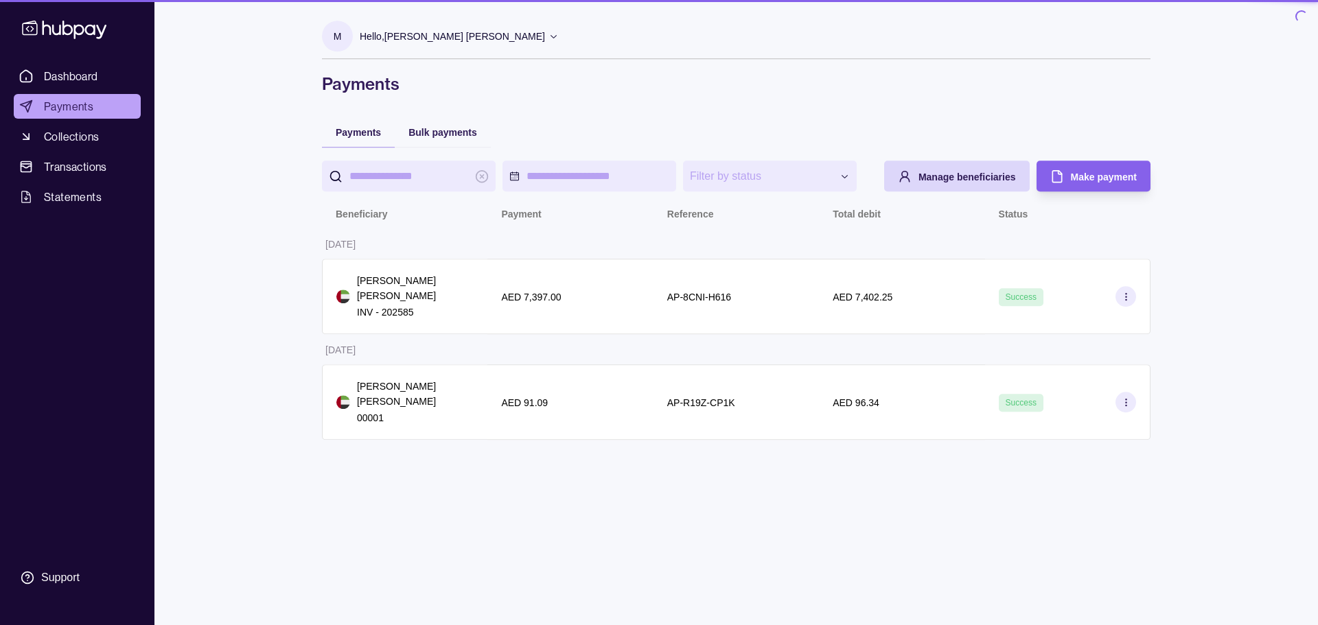
click at [78, 134] on span "Collections" at bounding box center [71, 136] width 55 height 16
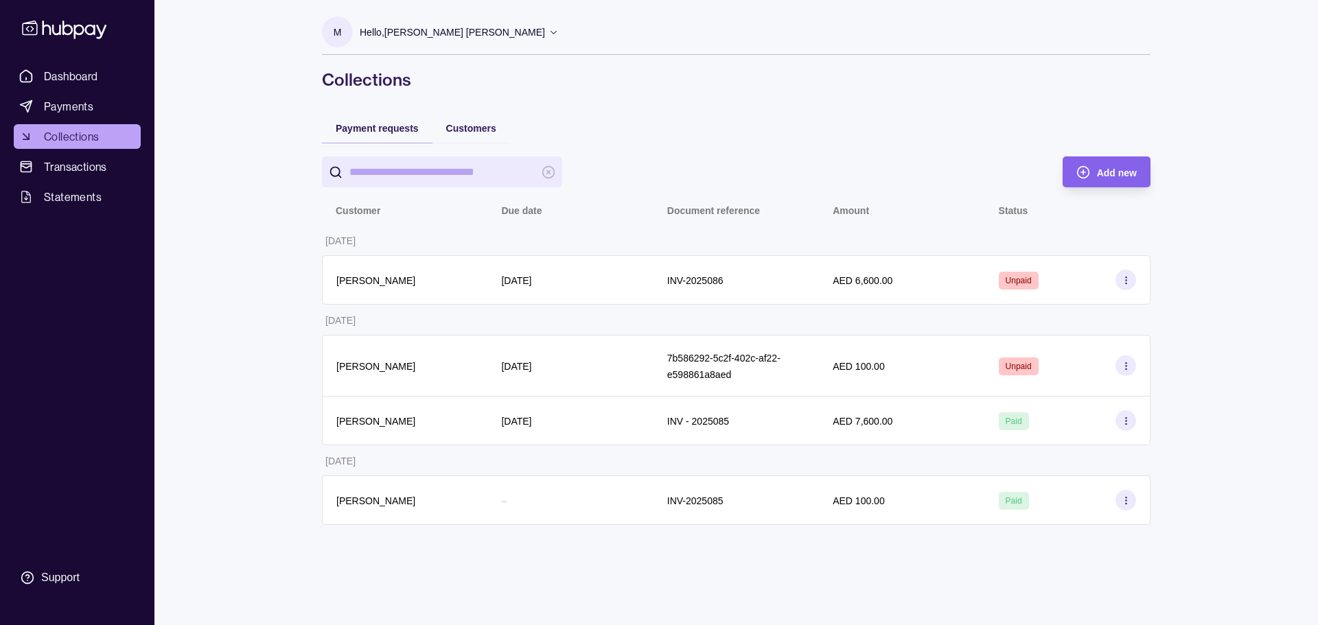
click at [61, 139] on span "Collections" at bounding box center [71, 136] width 55 height 16
click at [60, 108] on span "Payments" at bounding box center [68, 106] width 49 height 16
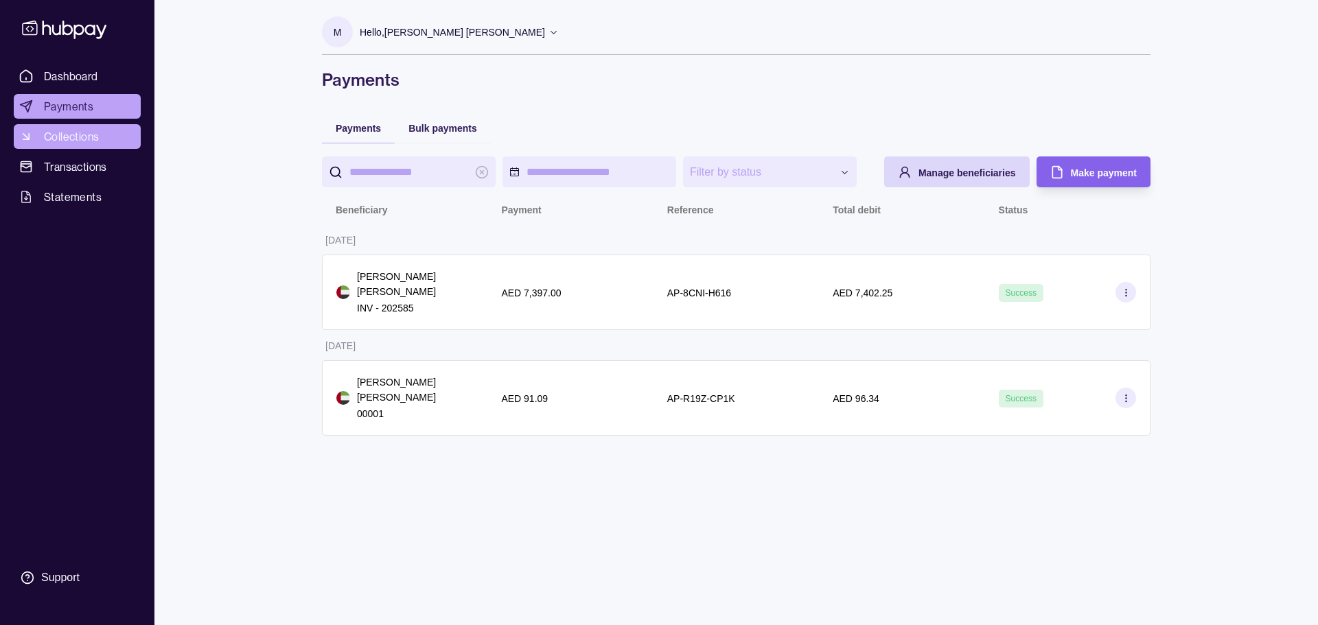
click at [81, 147] on link "Collections" at bounding box center [77, 136] width 127 height 25
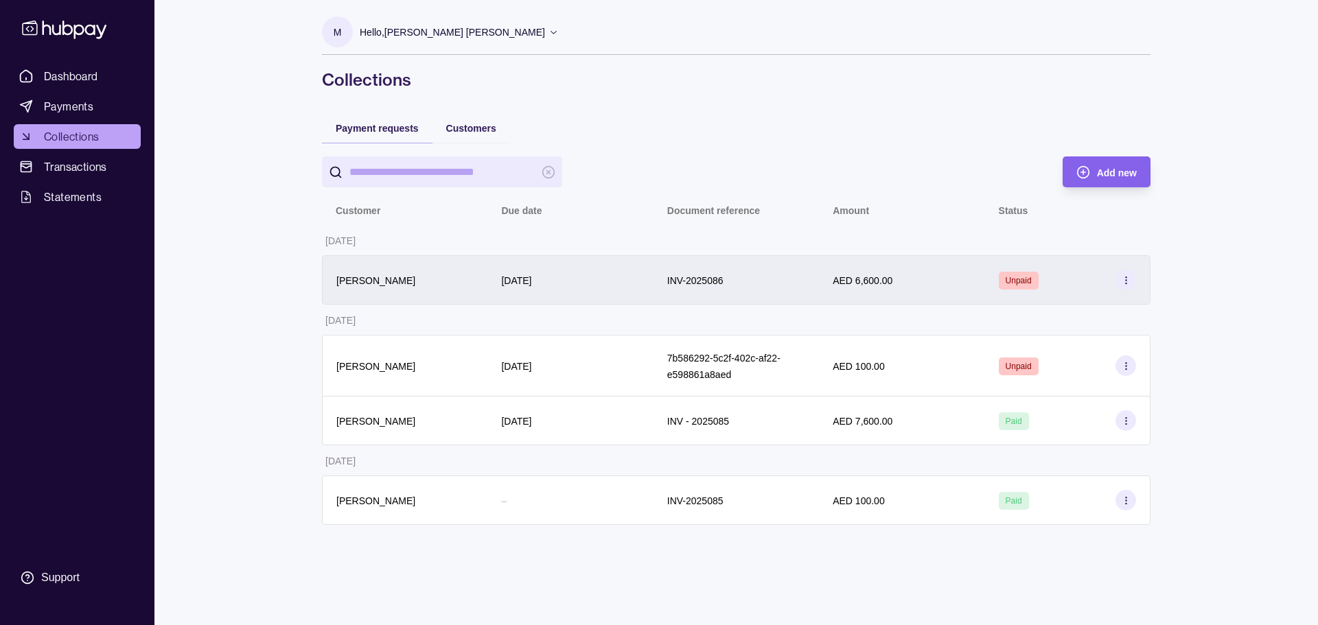
click at [669, 294] on div "INV-2025086" at bounding box center [735, 279] width 165 height 49
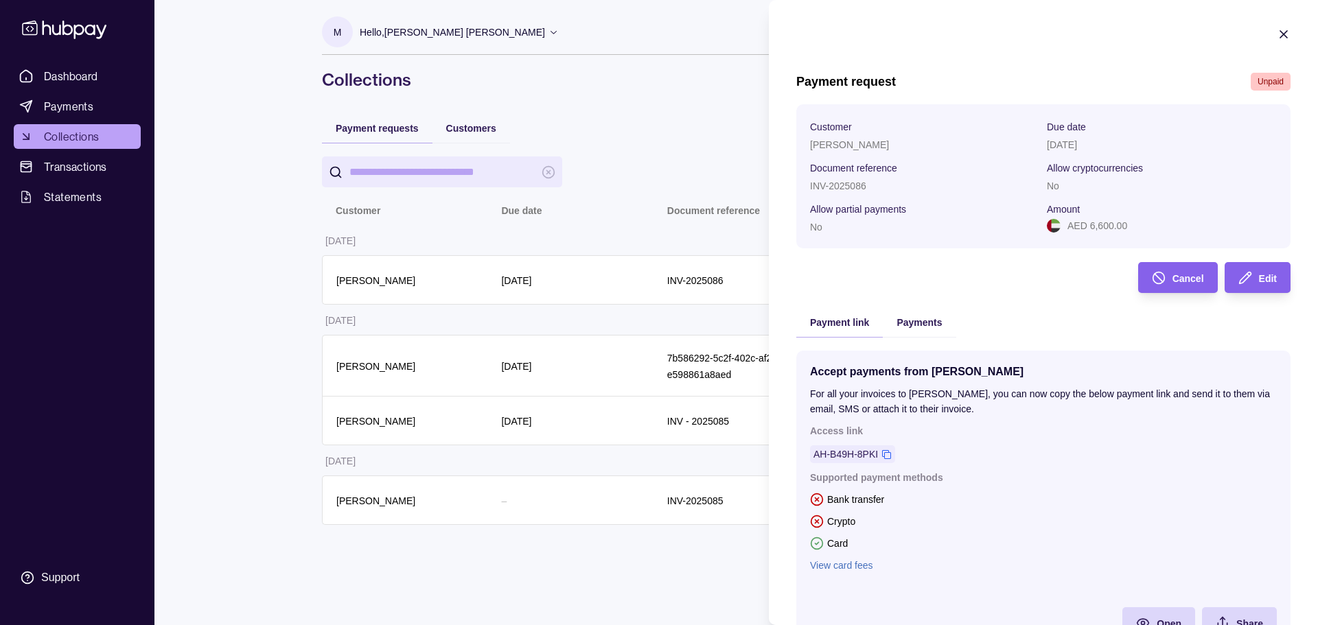
click at [583, 266] on html "Dashboard Payments Collections Transactions Statements Support M Hello, MOHAMMA…" at bounding box center [659, 312] width 1318 height 625
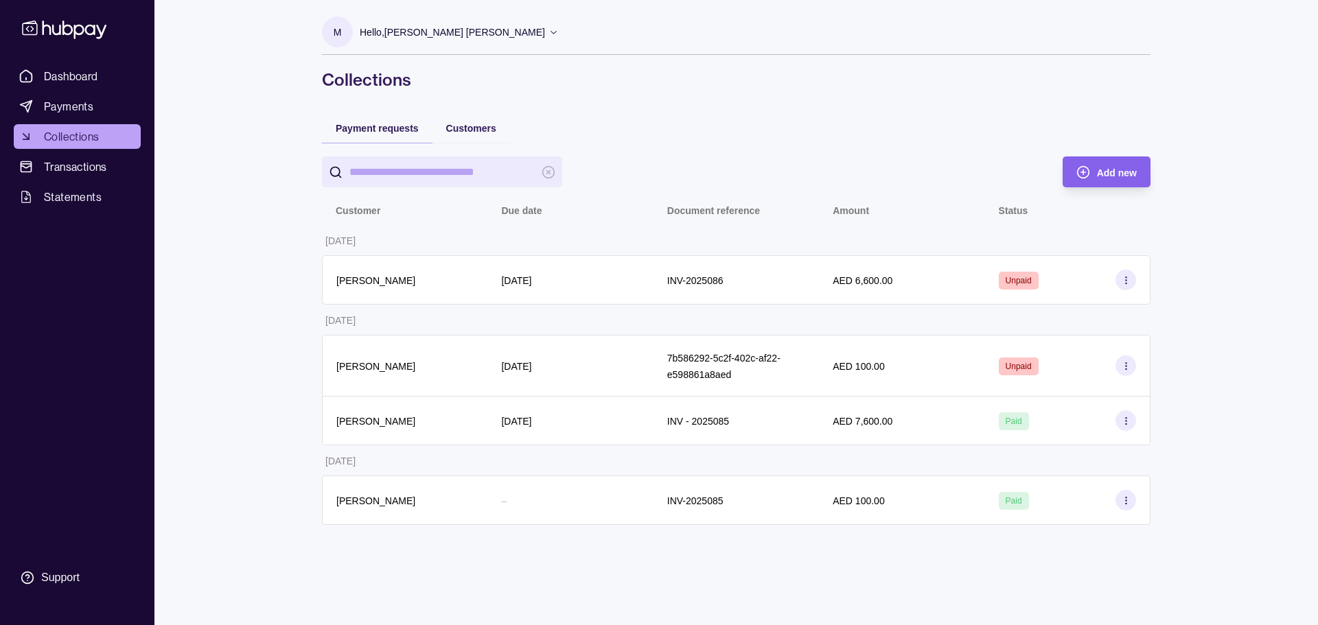
click at [220, 133] on div "Dashboard Payments Collections Transactions Statements Support M Hello, MOHAMMA…" at bounding box center [659, 312] width 1318 height 625
click at [61, 111] on span "Payments" at bounding box center [68, 106] width 49 height 16
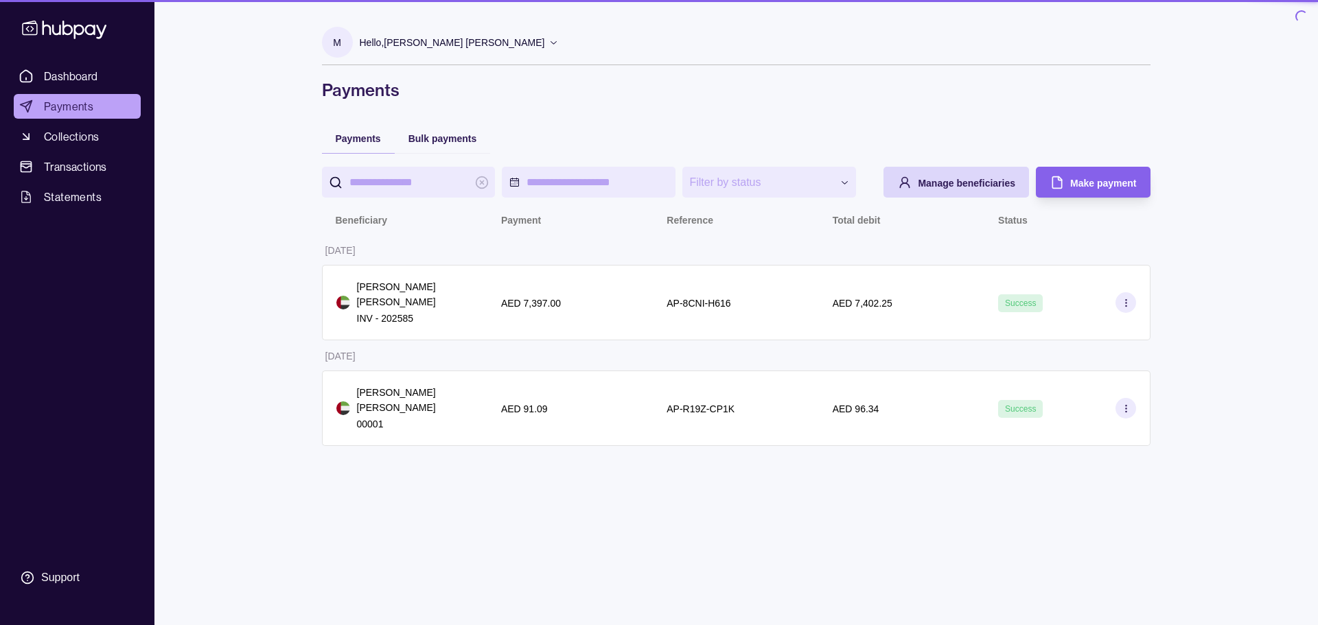
click at [78, 144] on span "Collections" at bounding box center [71, 136] width 55 height 16
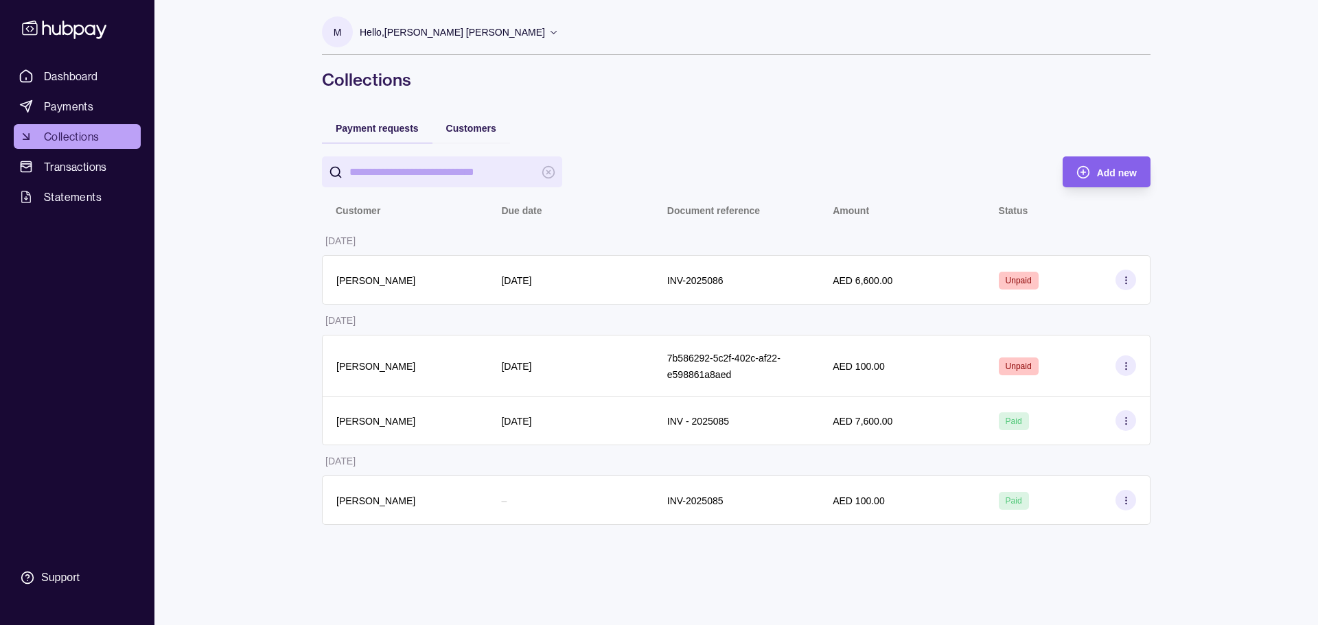
click at [76, 136] on span "Collections" at bounding box center [71, 136] width 55 height 16
click at [40, 138] on link "Collections" at bounding box center [77, 136] width 127 height 25
click at [91, 102] on span "Payments" at bounding box center [68, 106] width 49 height 16
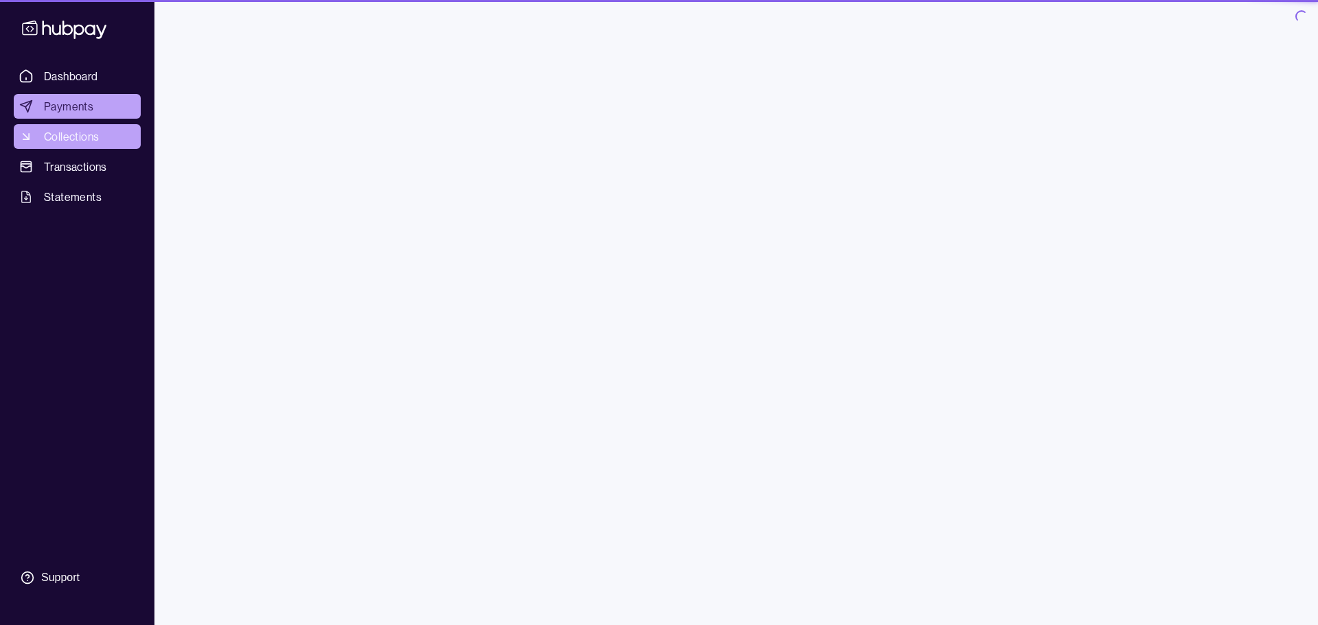
click at [86, 128] on span "Collections" at bounding box center [71, 136] width 55 height 16
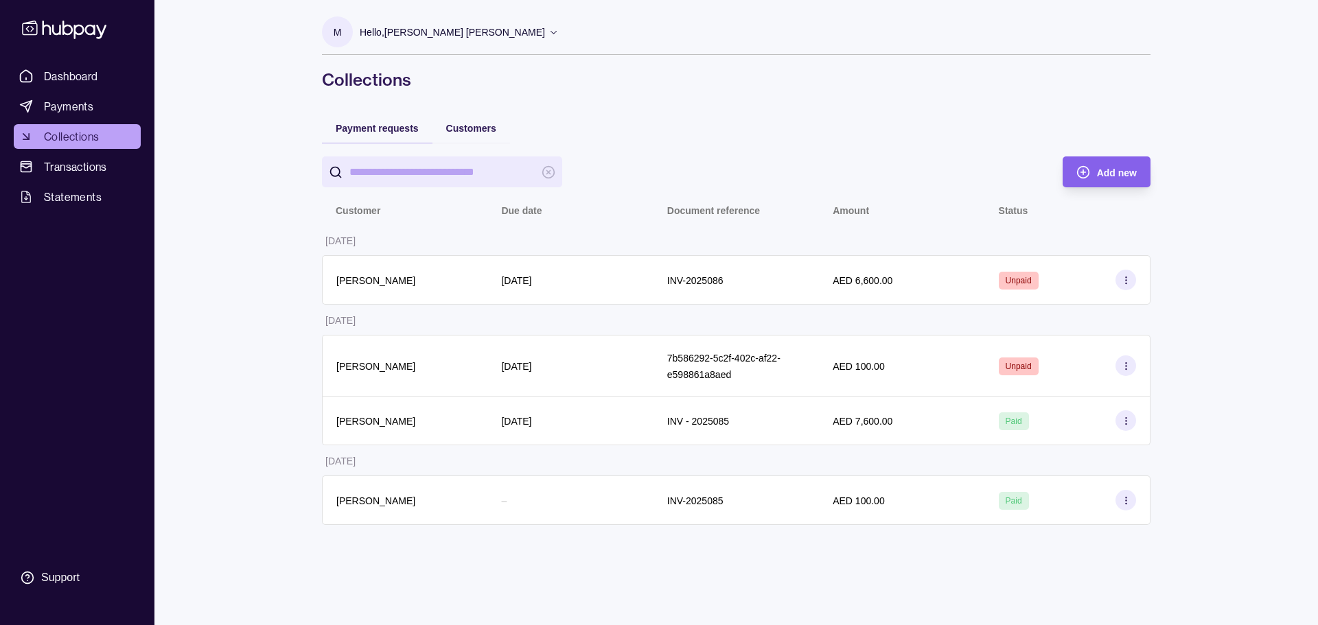
click at [111, 139] on link "Collections" at bounding box center [77, 136] width 127 height 25
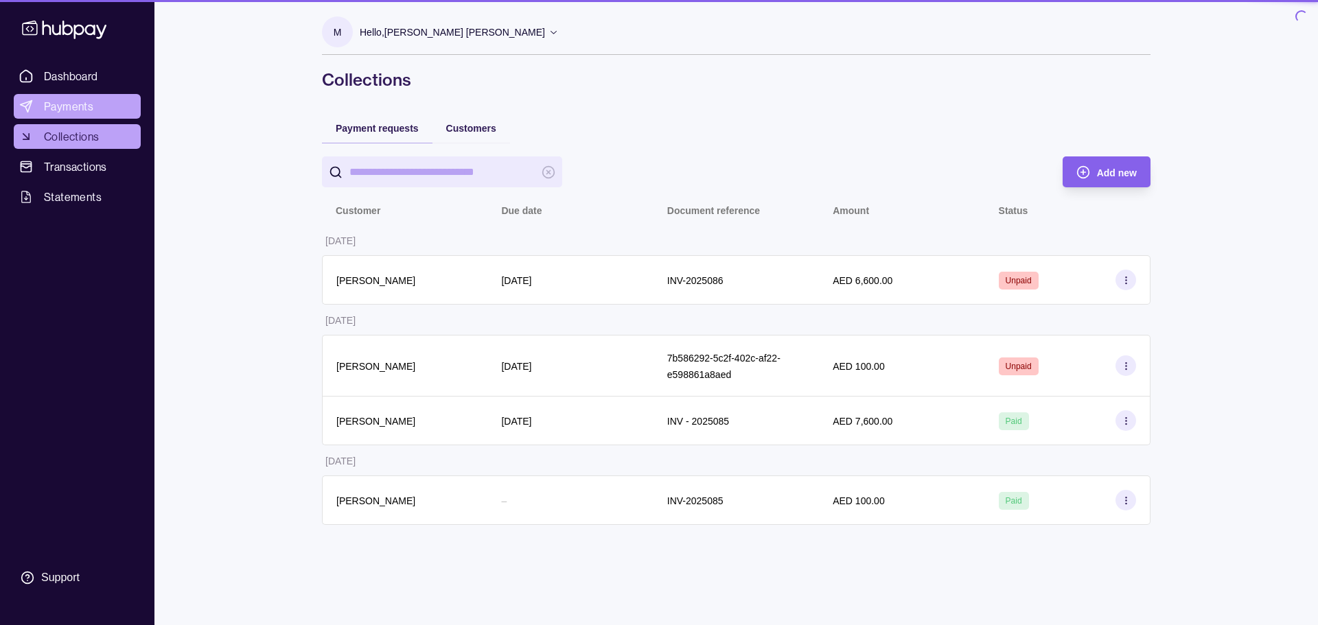
click at [72, 111] on span "Payments" at bounding box center [68, 106] width 49 height 16
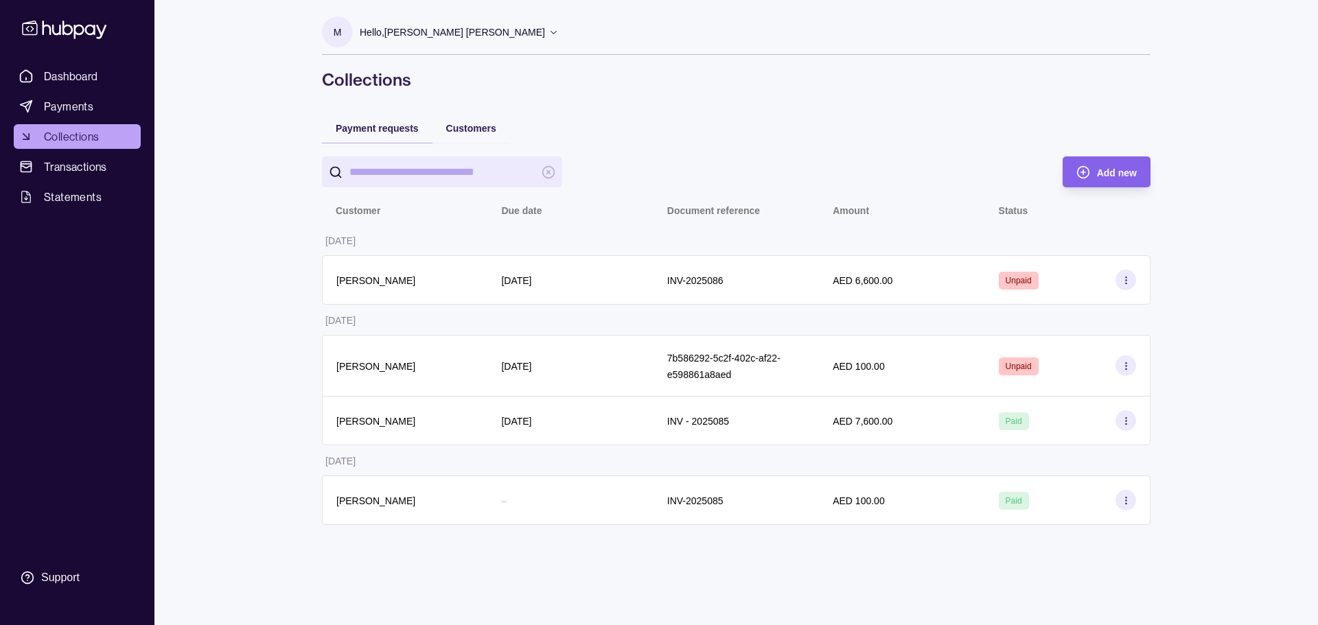
click at [70, 133] on span "Collections" at bounding box center [71, 136] width 55 height 16
click at [78, 135] on span "Collections" at bounding box center [71, 136] width 55 height 16
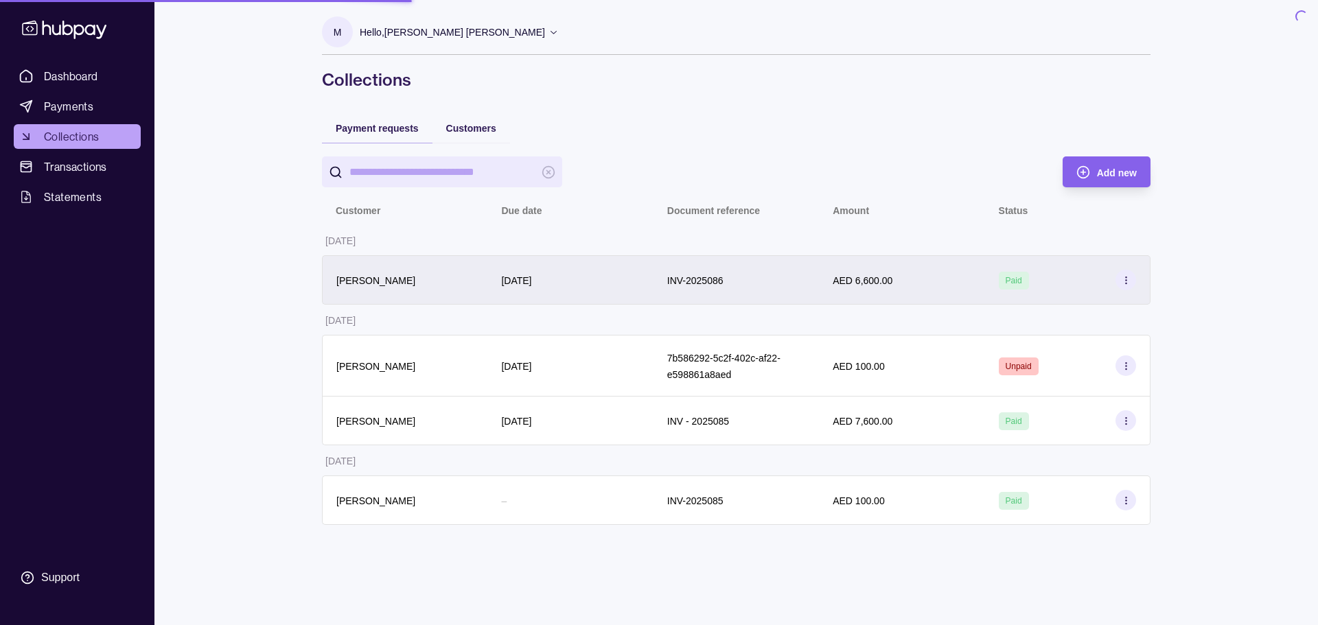
click at [681, 294] on div "INV-2025086" at bounding box center [735, 279] width 165 height 49
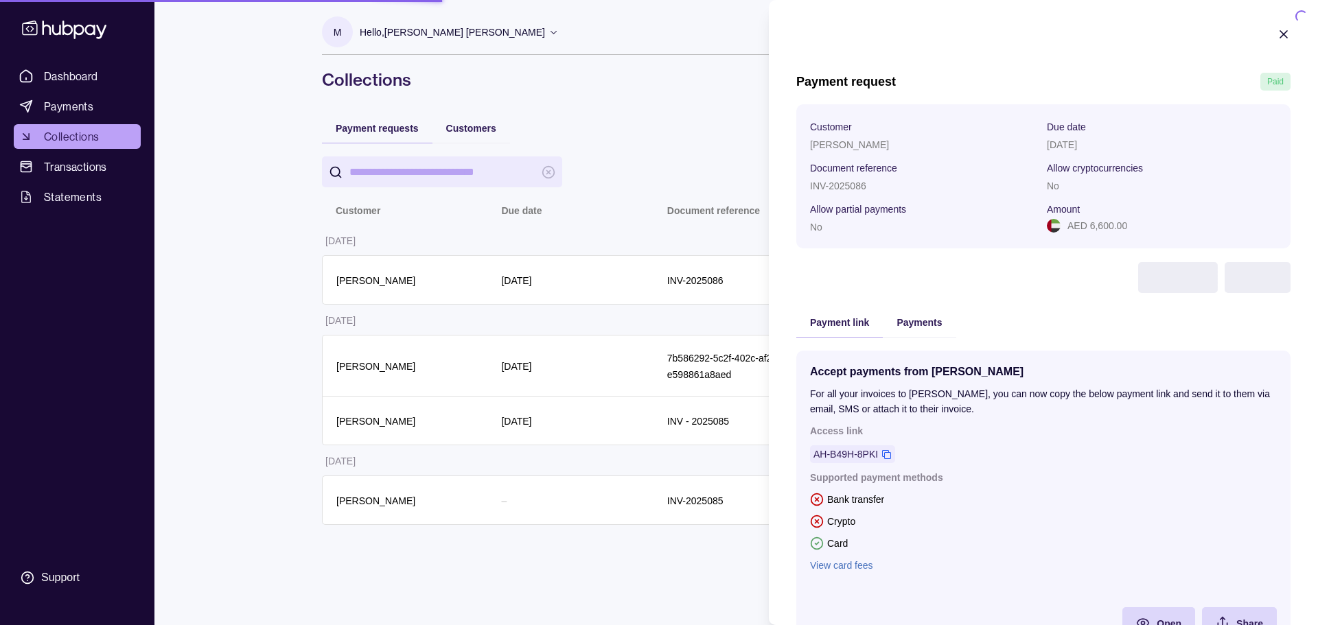
click at [437, 252] on html "Dashboard Payments Collections Transactions Statements Support M Hello, MOHAMMA…" at bounding box center [659, 312] width 1318 height 625
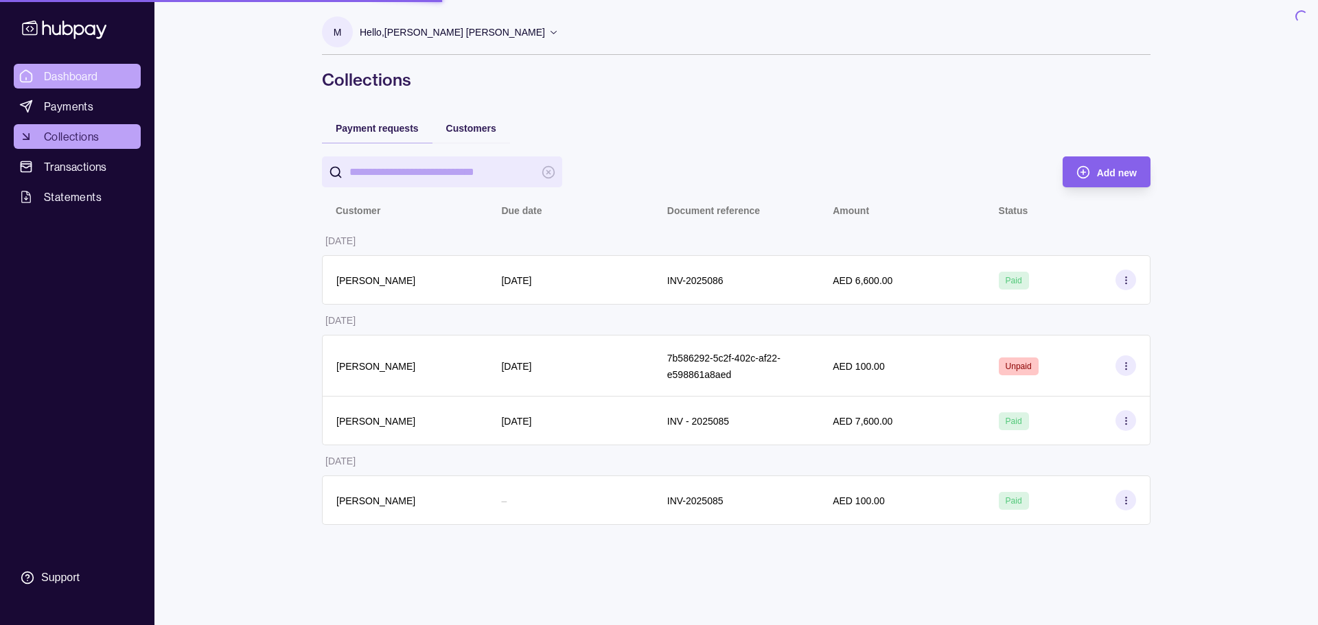
click at [77, 71] on span "Dashboard" at bounding box center [71, 76] width 54 height 16
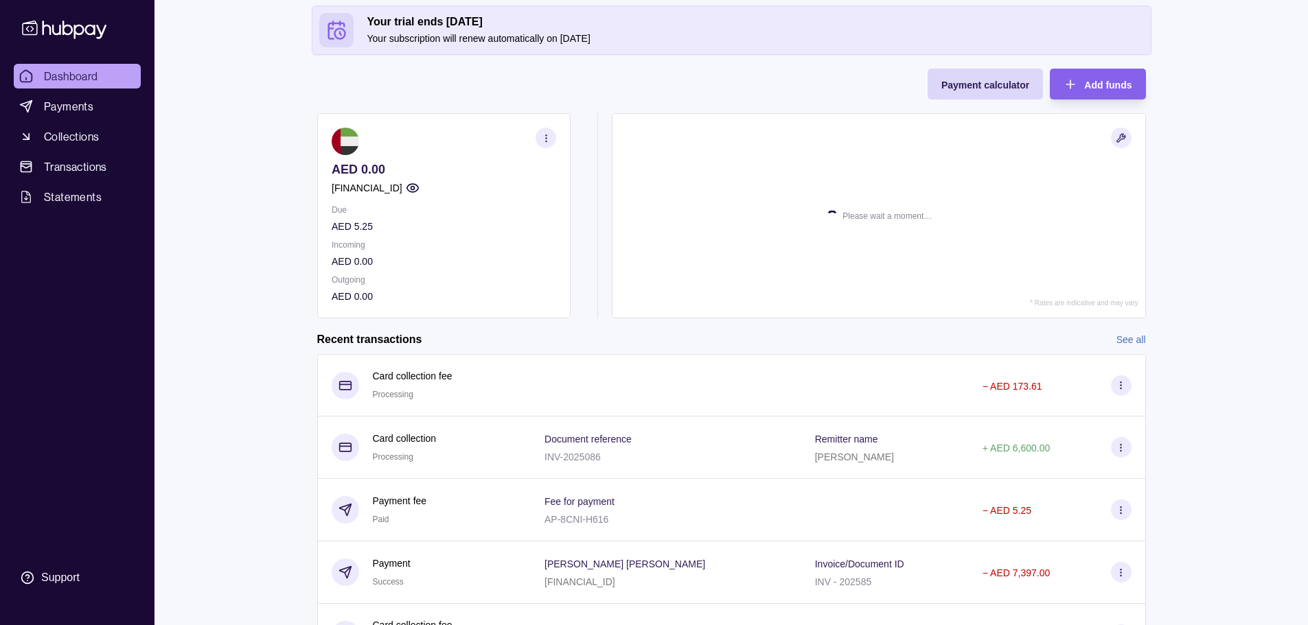
scroll to position [192, 0]
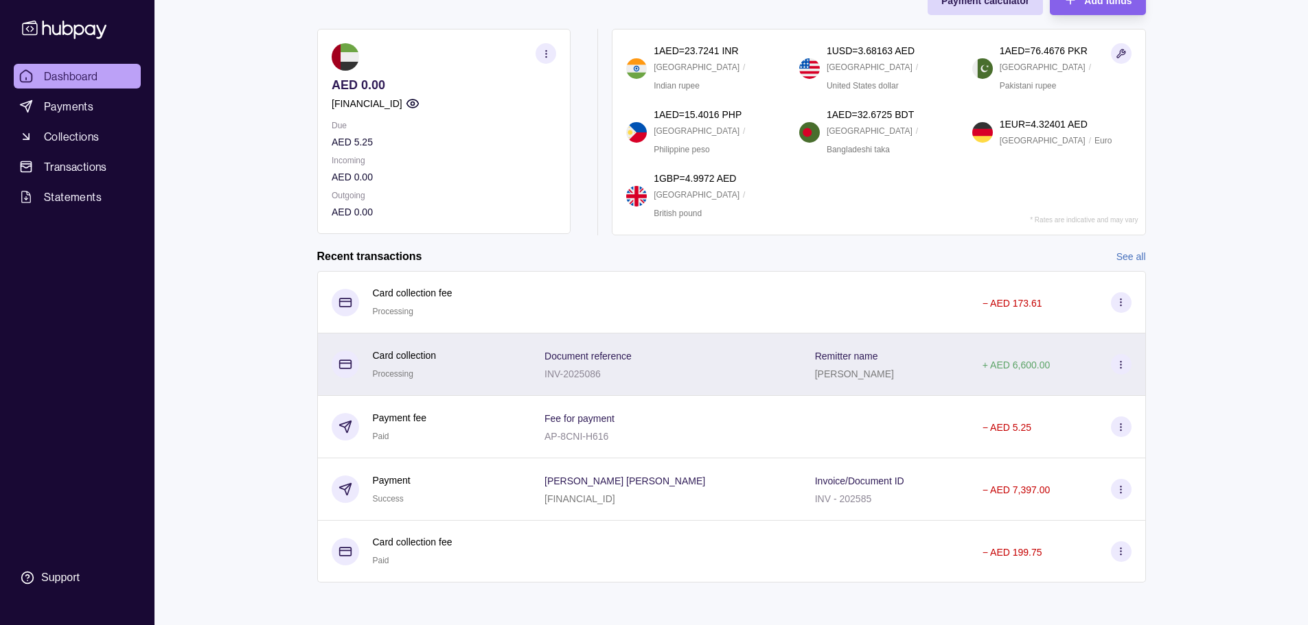
click at [732, 384] on div "Document reference INV-2025086" at bounding box center [666, 365] width 270 height 62
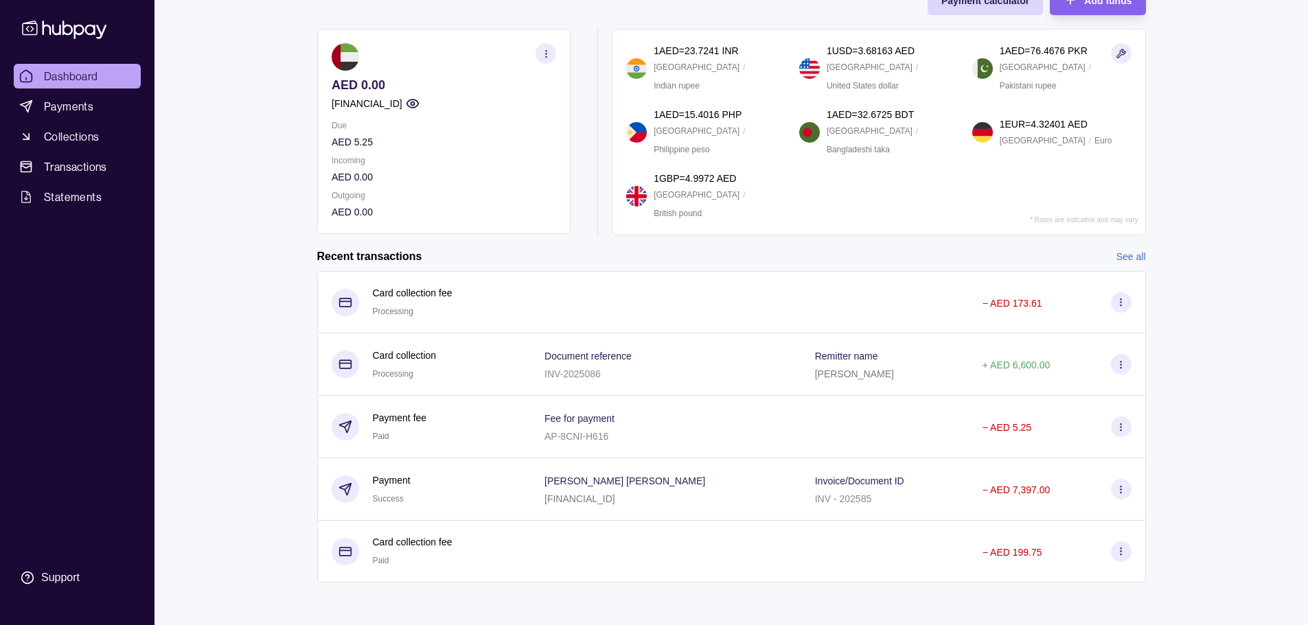
click at [213, 230] on html "Dashboard Payments Collections Transactions Statements Support M Hello, MOHAMMA…" at bounding box center [654, 217] width 1308 height 818
click at [79, 89] on ul "Dashboard Payments Collections Transactions Statements" at bounding box center [77, 137] width 127 height 146
click at [81, 156] on link "Transactions" at bounding box center [77, 166] width 127 height 25
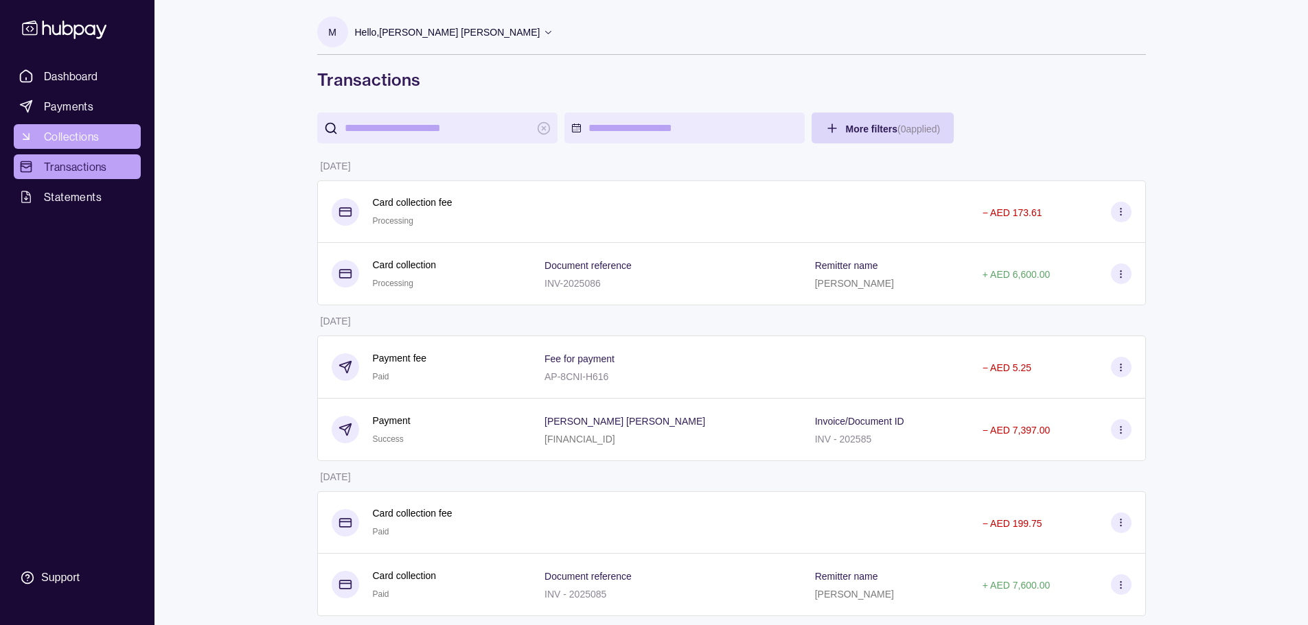
click at [83, 141] on span "Collections" at bounding box center [71, 136] width 55 height 16
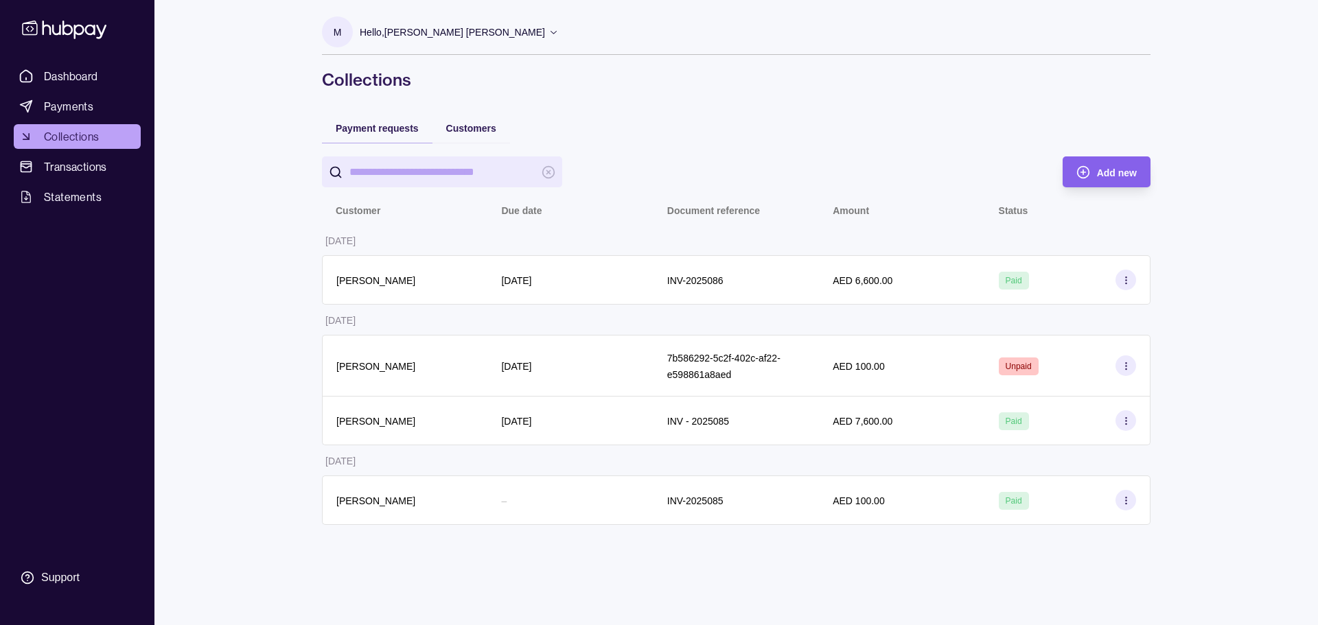
click at [780, 253] on table "Customer Due date Document reference Amount Status 11 Aug 2025 AMER SHIKHO 11 A…" at bounding box center [736, 359] width 828 height 331
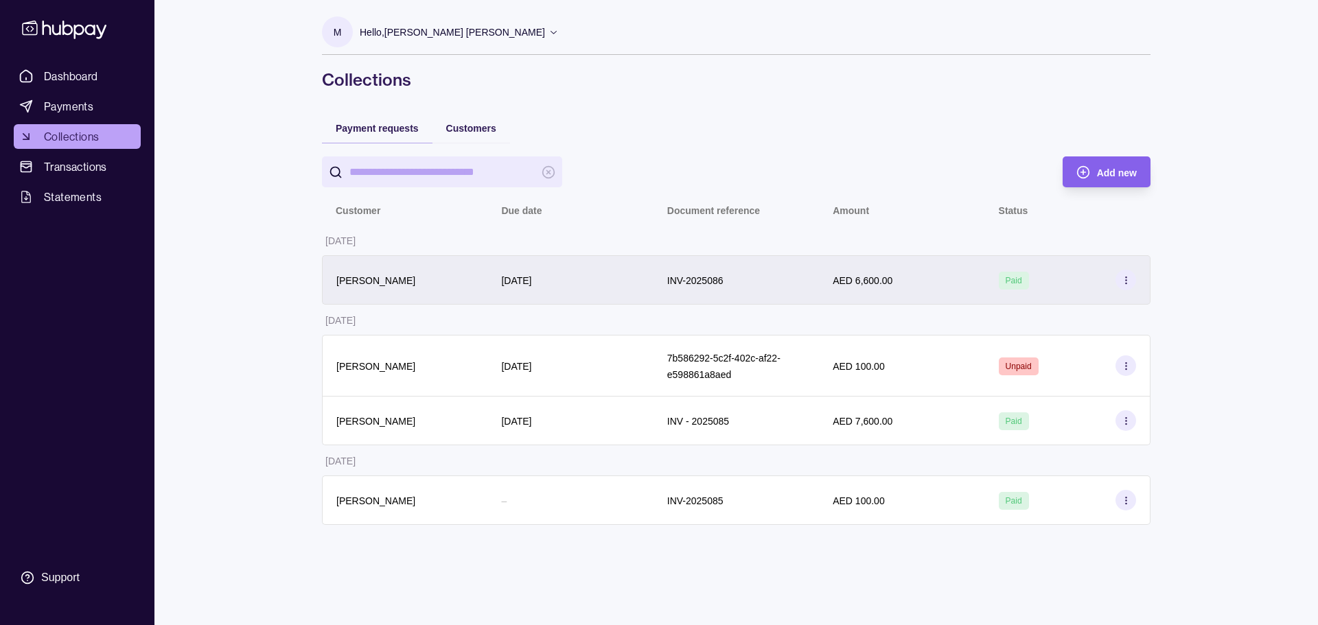
click at [762, 268] on div "INV-2025086" at bounding box center [735, 279] width 165 height 49
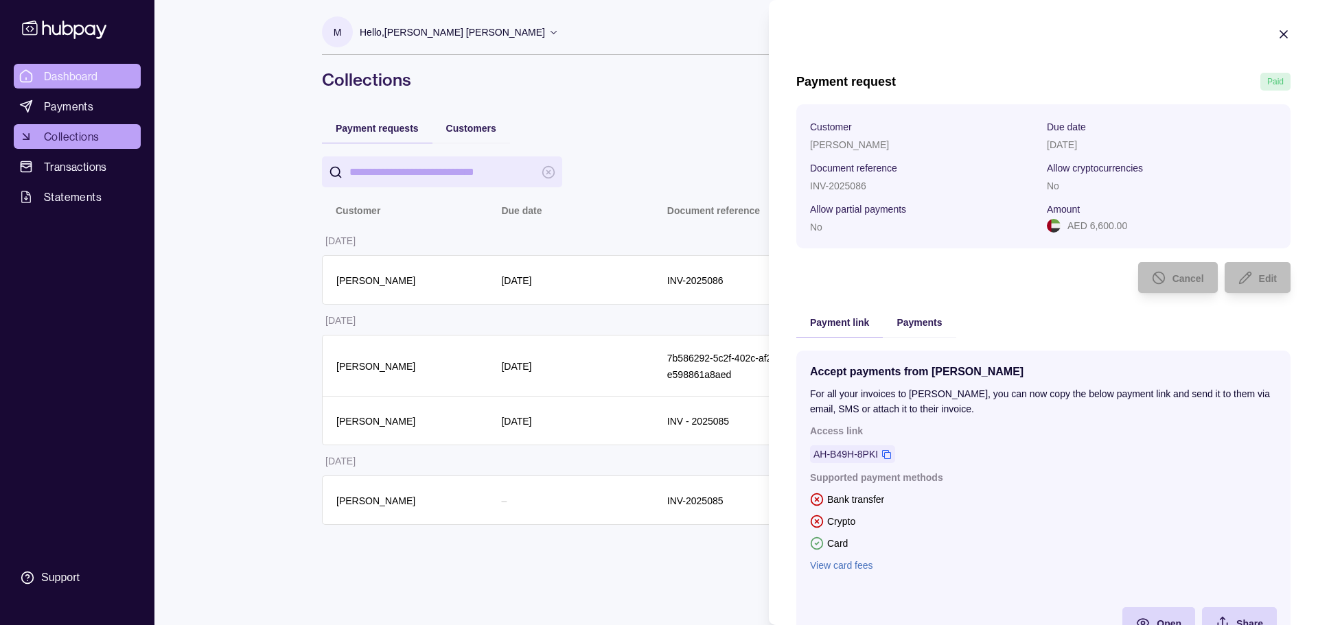
click at [56, 75] on html "Dashboard Payments Collections Transactions Statements Support M Hello, MOHAMMA…" at bounding box center [659, 312] width 1318 height 625
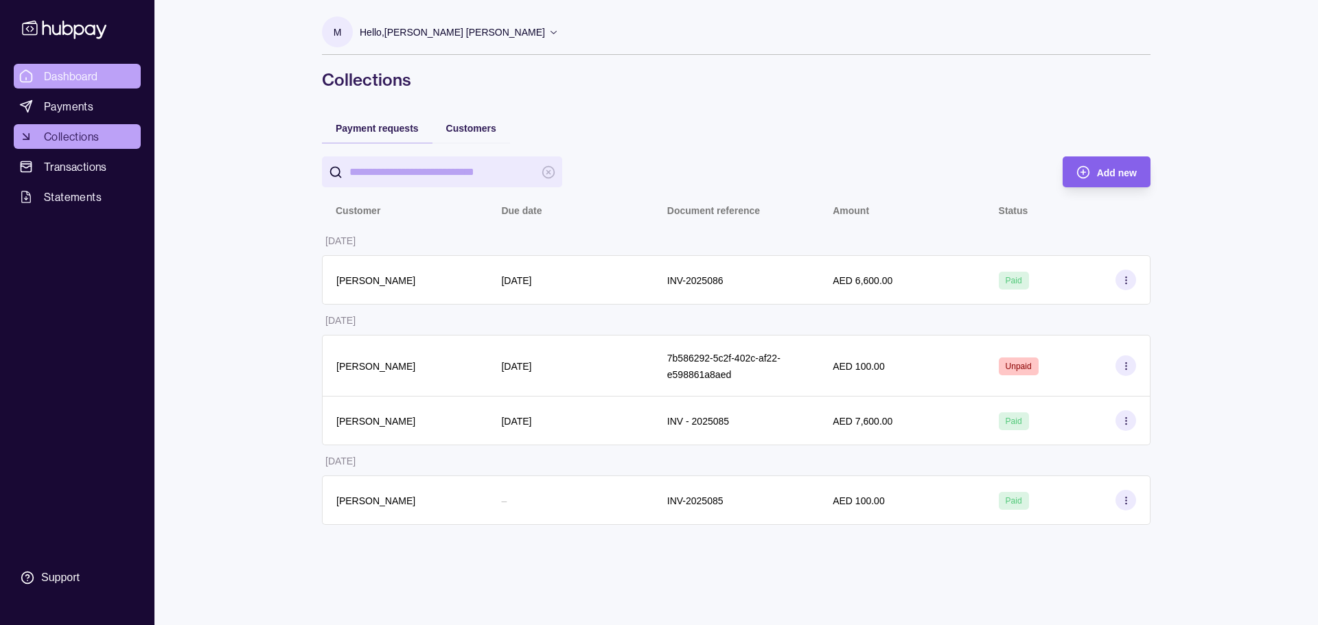
click at [56, 75] on span "Dashboard" at bounding box center [71, 76] width 54 height 16
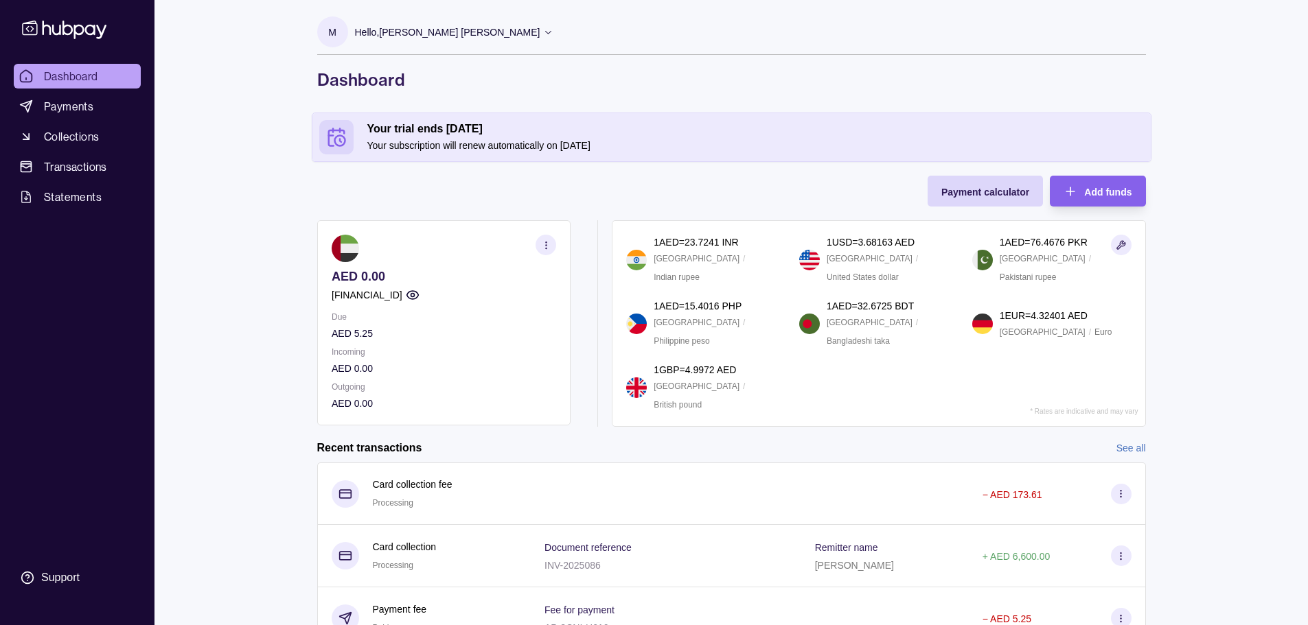
click at [84, 69] on span "Dashboard" at bounding box center [71, 76] width 54 height 16
